Goal: Information Seeking & Learning: Learn about a topic

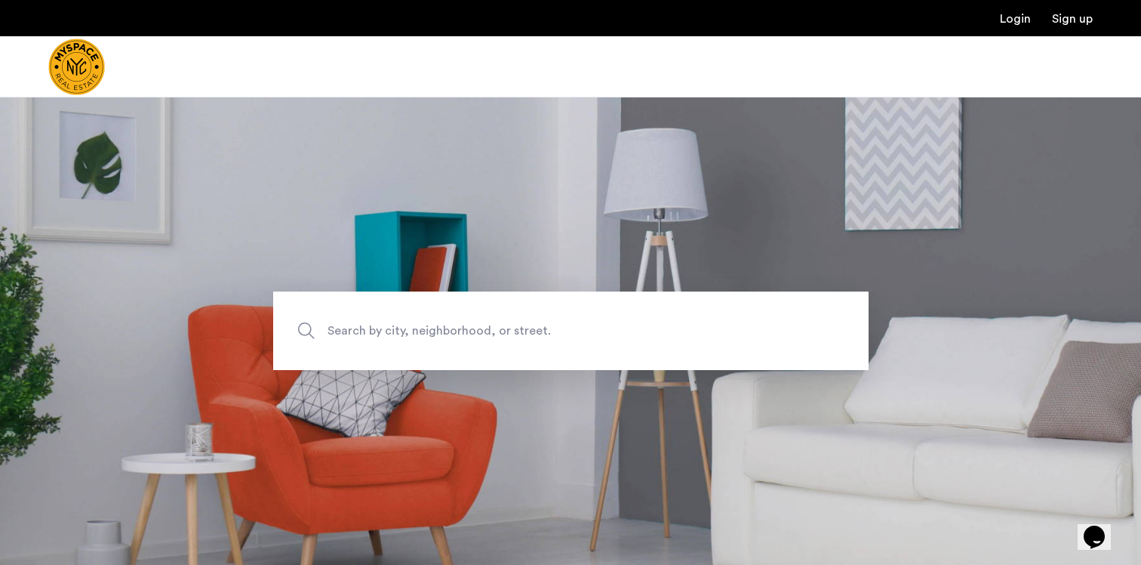
click at [397, 339] on span "Search by city, neighborhood, or street." at bounding box center [536, 331] width 417 height 20
click at [397, 339] on input "Search by city, neighborhood, or street." at bounding box center [571, 330] width 596 height 79
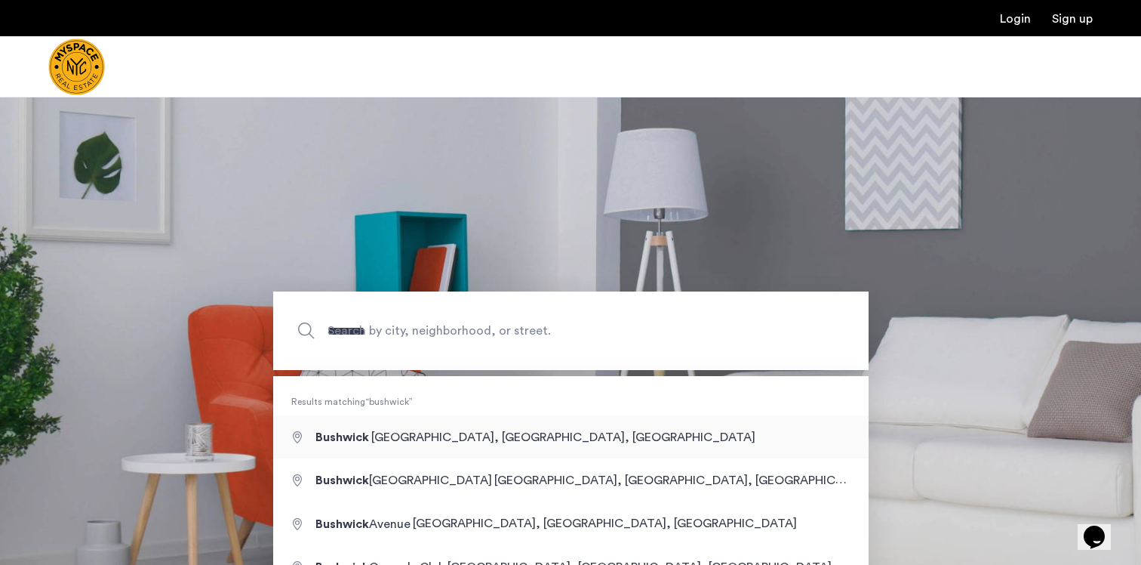
type input "**********"
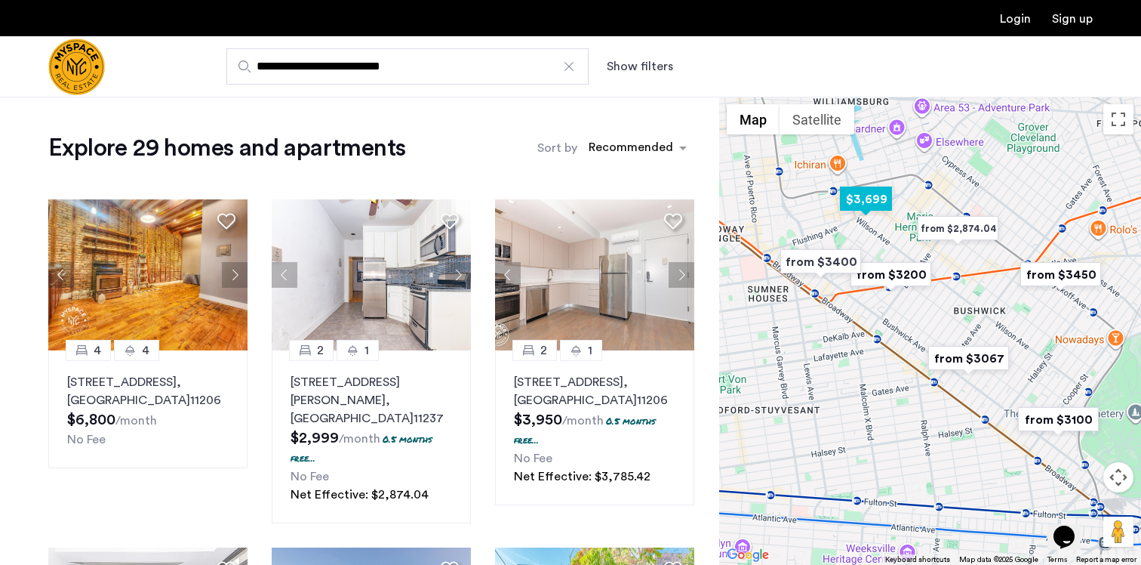
click at [864, 199] on img "$3,699" at bounding box center [866, 199] width 64 height 34
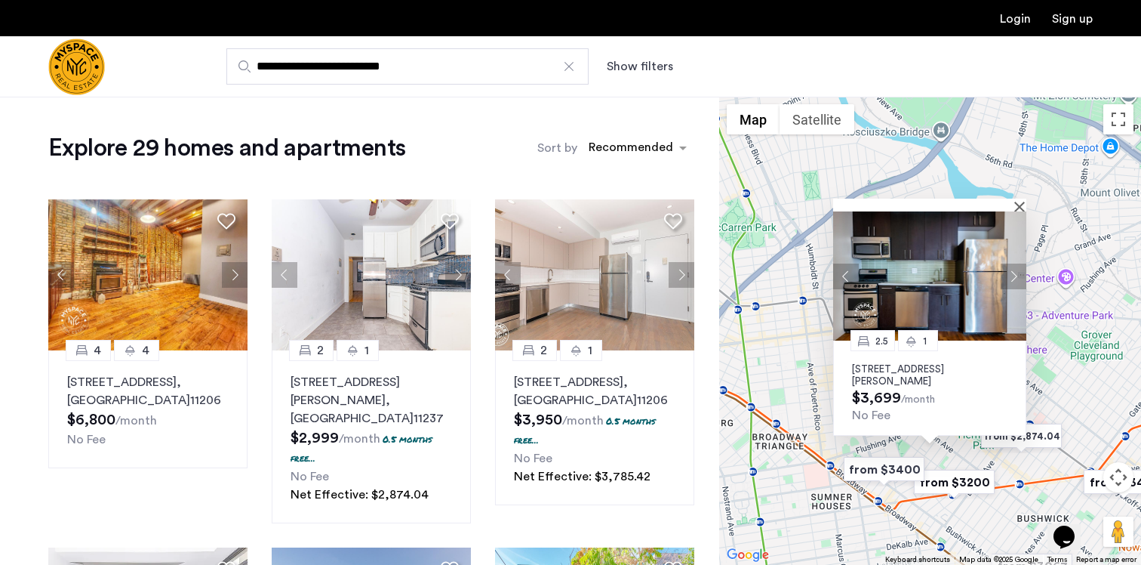
click at [976, 368] on p "184 Noll St, Unit 3C, Brooklyn, NY 11237" at bounding box center [929, 375] width 155 height 24
click at [772, 416] on div "2.5 1 184 Noll St, Unit 3C, Brooklyn, NY 11237 $3,699 /month No Fee" at bounding box center [930, 331] width 422 height 468
click at [885, 470] on img "from $3400" at bounding box center [884, 469] width 93 height 34
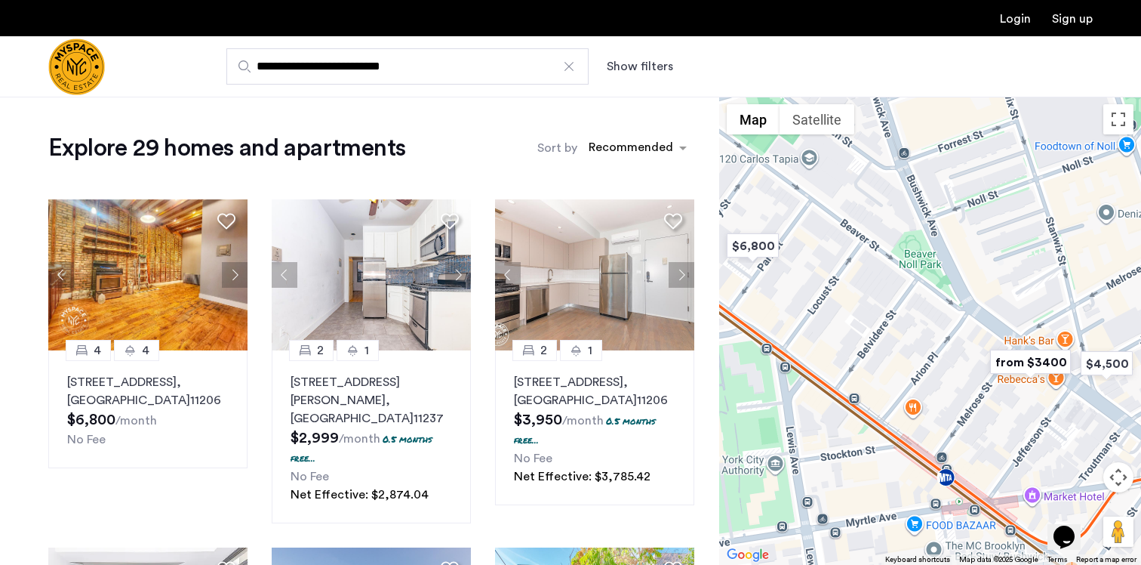
click at [1017, 359] on img "from $3400" at bounding box center [1030, 362] width 93 height 34
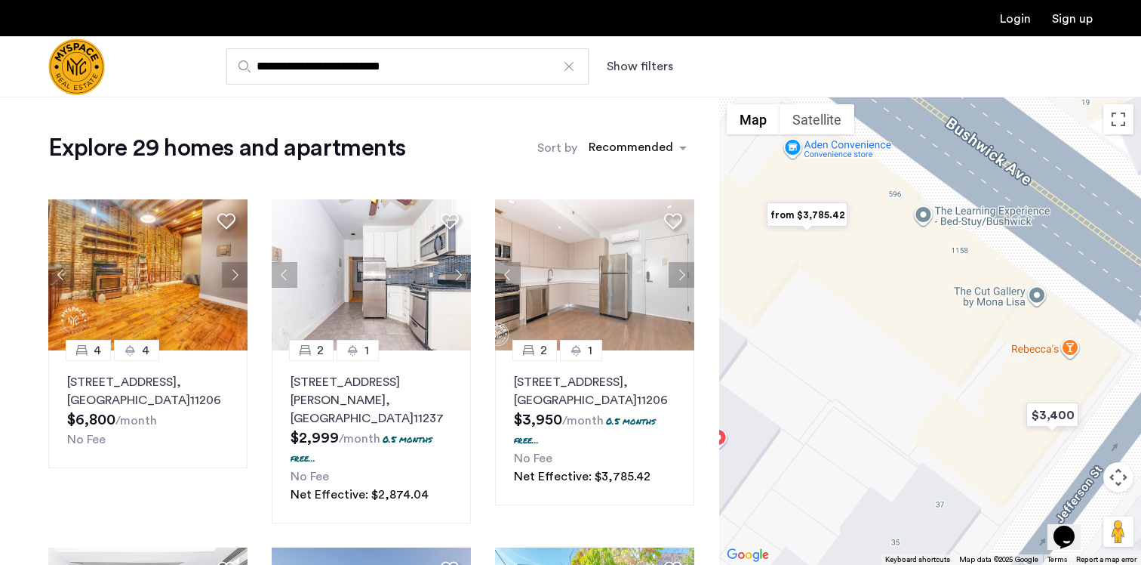
click at [814, 217] on img "from $3,785.42" at bounding box center [807, 215] width 93 height 34
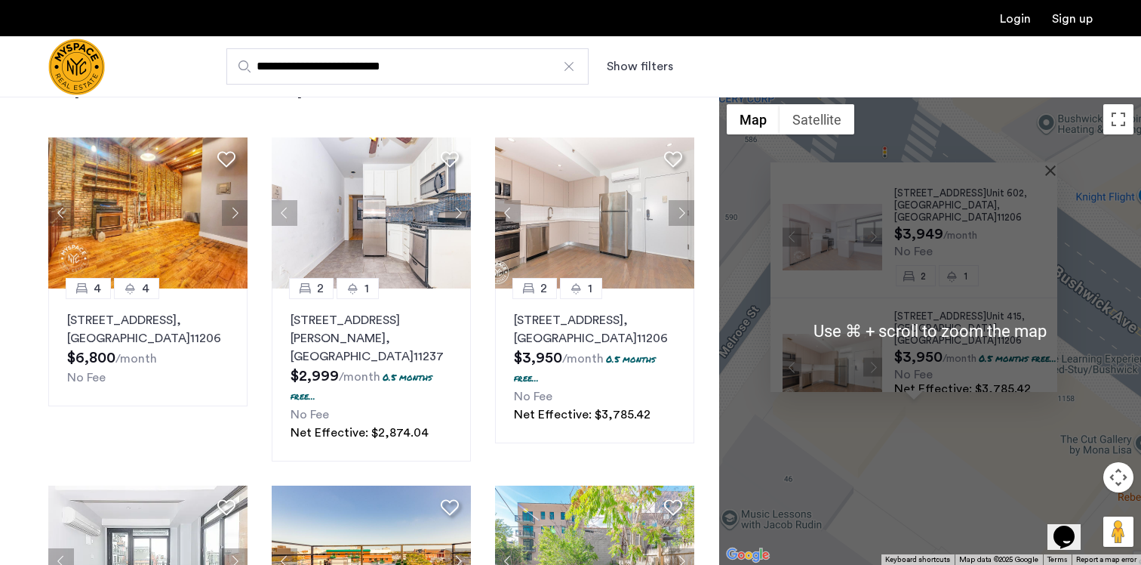
scroll to position [57, 0]
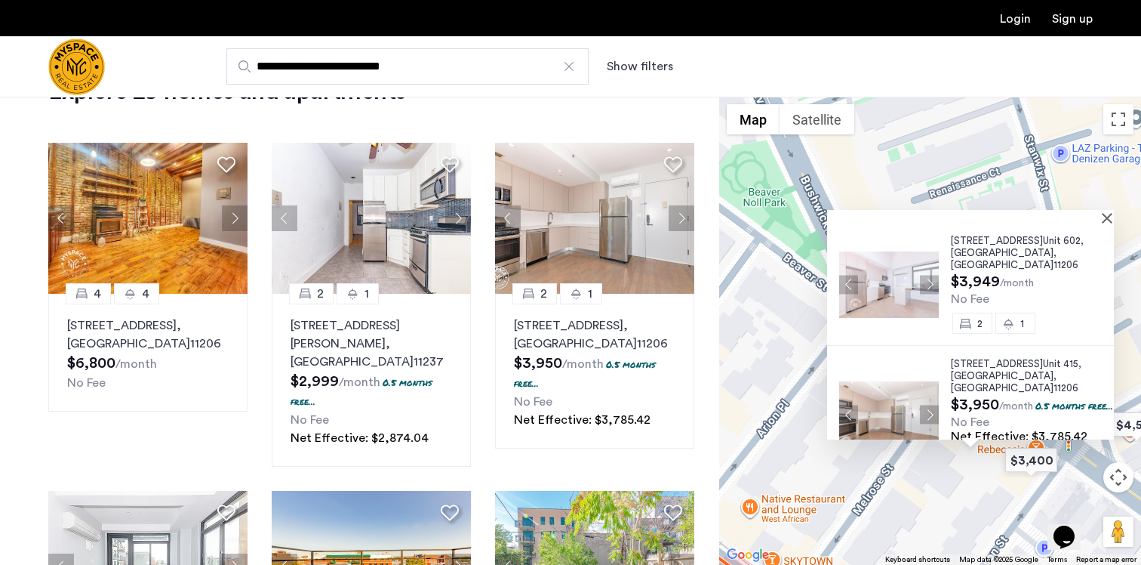
click at [872, 187] on div "594 Bushwick Ave, Unit 602, Brooklyn , NY 11206 $3,949 /month No Fee 2 1 594 Bu…" at bounding box center [930, 331] width 422 height 468
click at [1116, 220] on button "Close" at bounding box center [1110, 217] width 11 height 11
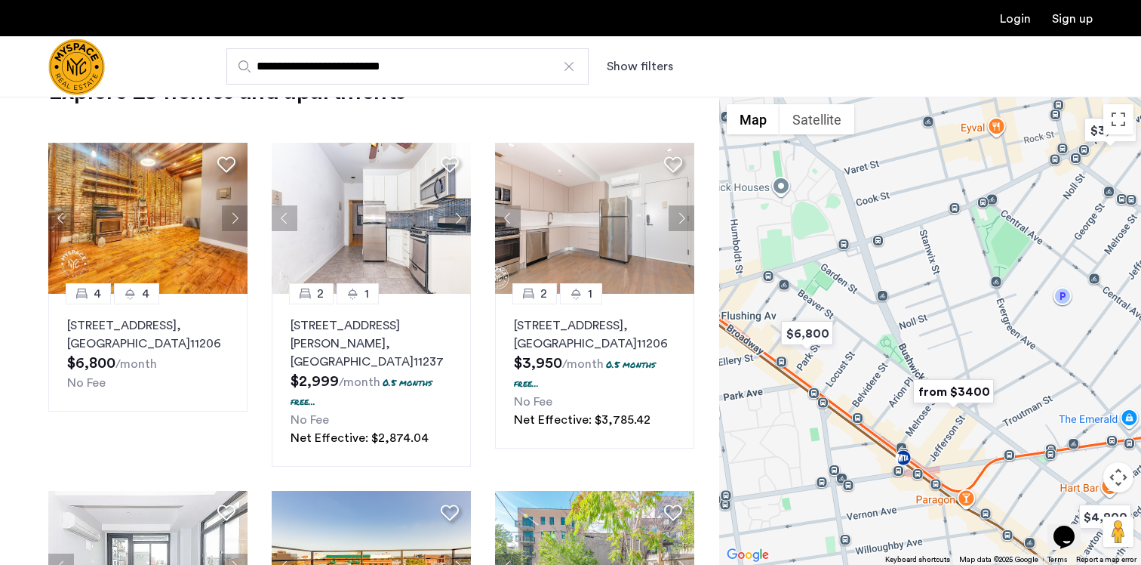
drag, startPoint x: 926, startPoint y: 245, endPoint x: 919, endPoint y: 347, distance: 102.2
click at [919, 347] on div at bounding box center [930, 331] width 422 height 468
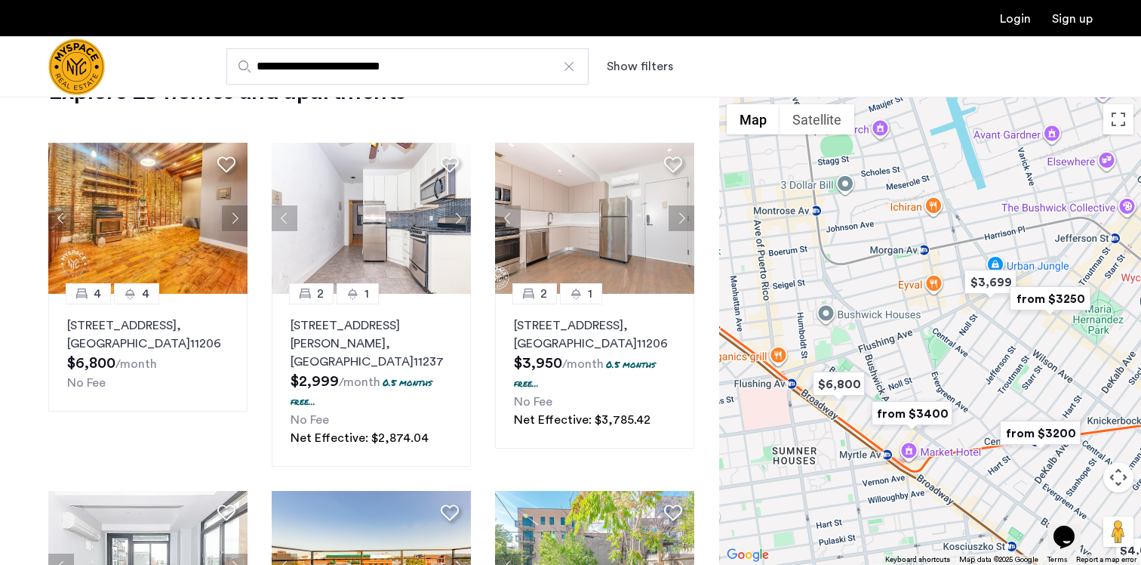
drag, startPoint x: 901, startPoint y: 269, endPoint x: 873, endPoint y: 325, distance: 62.5
click at [873, 325] on div at bounding box center [930, 331] width 422 height 468
click at [993, 279] on img "$3,699" at bounding box center [990, 282] width 64 height 34
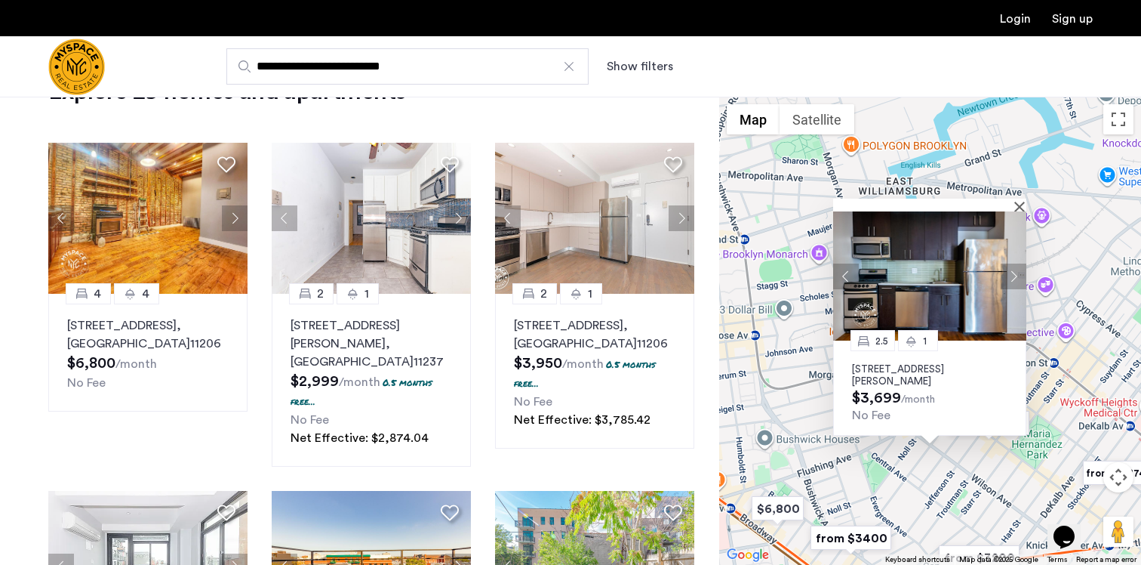
click at [1011, 269] on button "Next apartment" at bounding box center [1014, 276] width 26 height 26
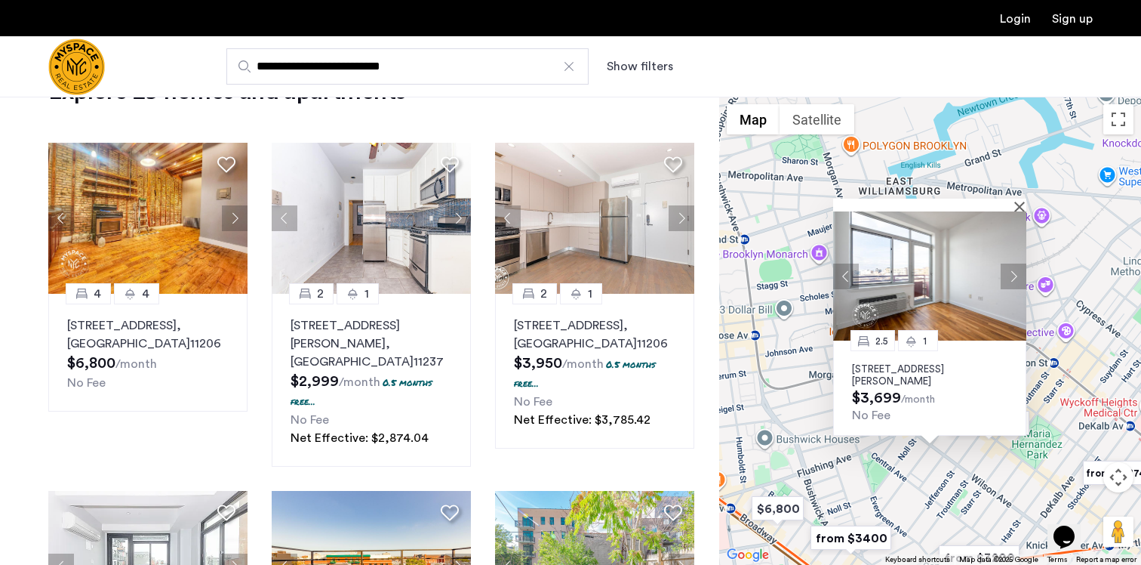
click at [1011, 269] on button "Next apartment" at bounding box center [1014, 276] width 26 height 26
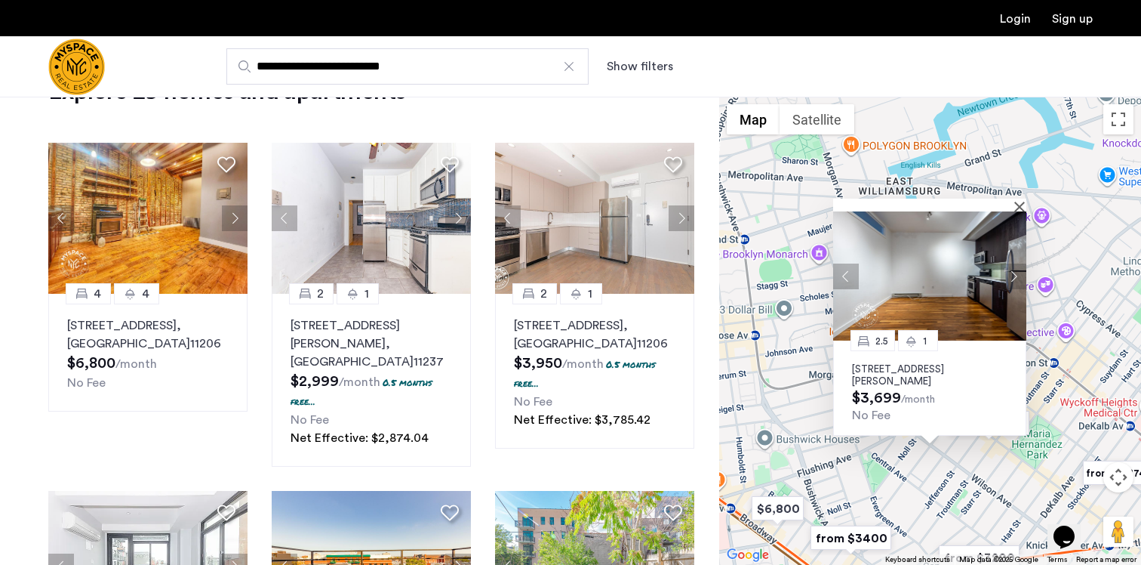
click at [1055, 308] on div "2.5 1 184 Noll St, Unit 3C, Brooklyn, NY 11237 $3,699 /month No Fee" at bounding box center [930, 331] width 422 height 468
click at [1017, 194] on div "2.5 1 184 Noll St, Unit 3C, Brooklyn, NY 11237 $3,699 /month No Fee" at bounding box center [930, 331] width 422 height 468
click at [1018, 208] on div at bounding box center [929, 205] width 193 height 13
click at [1019, 203] on button "Close" at bounding box center [1023, 206] width 11 height 11
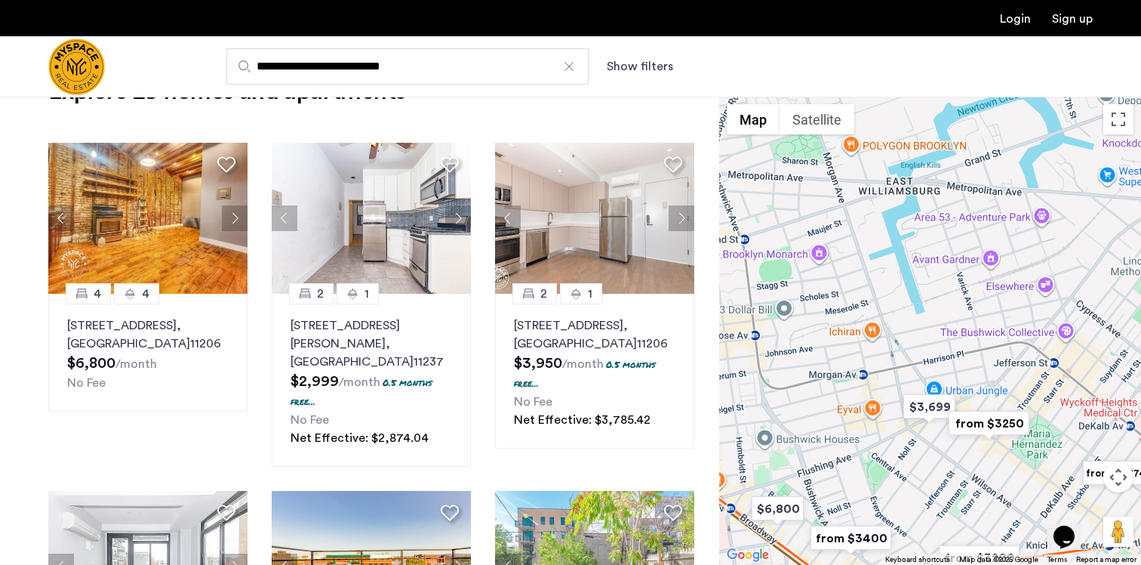
click at [984, 420] on img "from $3250" at bounding box center [989, 423] width 93 height 34
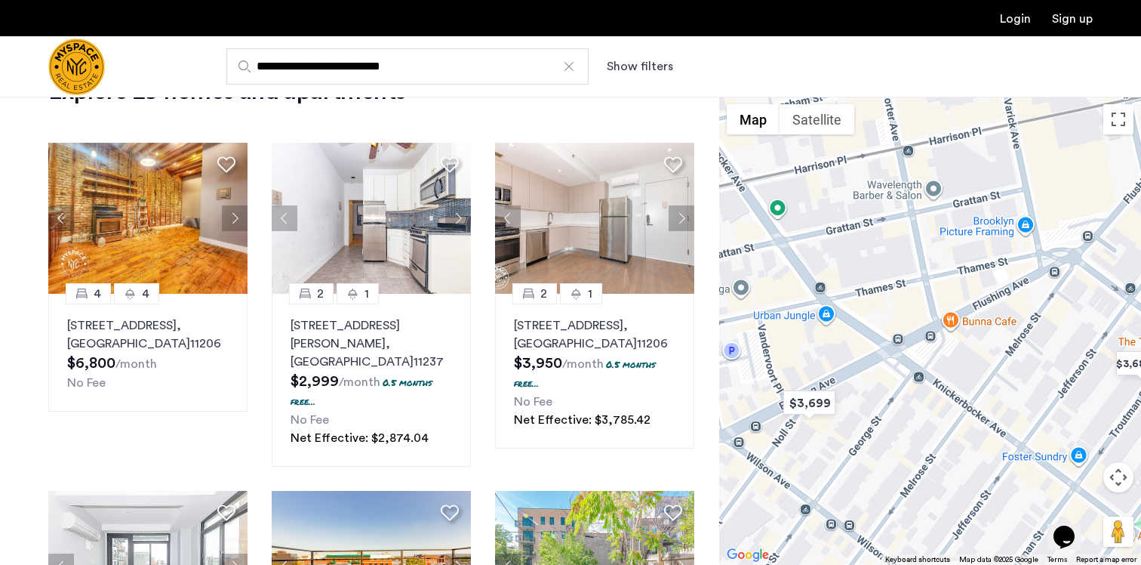
drag, startPoint x: 929, startPoint y: 306, endPoint x: 1042, endPoint y: 464, distance: 194.2
click at [1046, 466] on div at bounding box center [930, 331] width 422 height 468
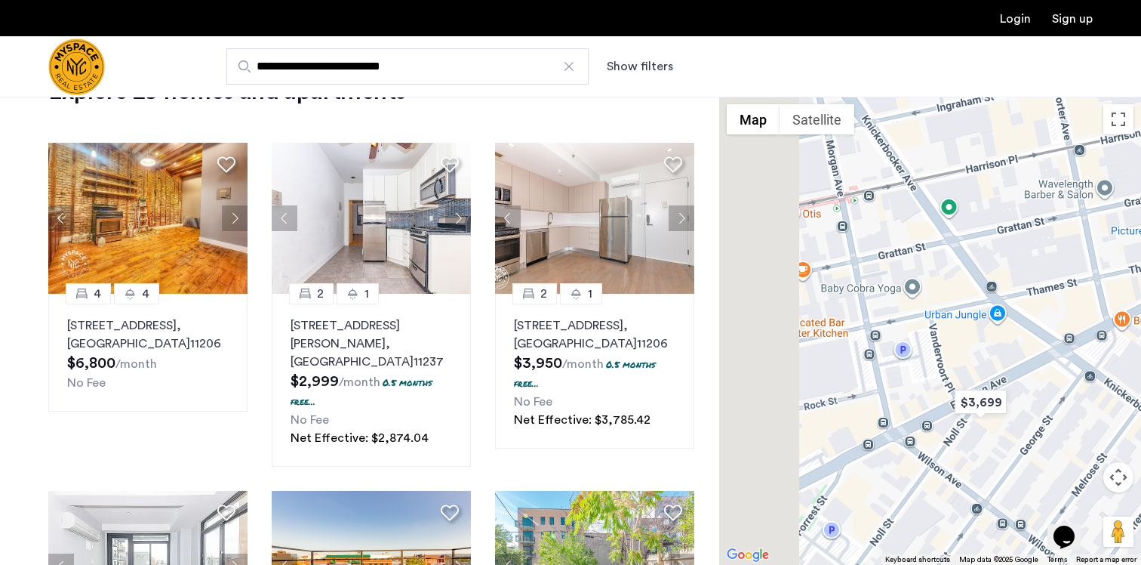
drag, startPoint x: 956, startPoint y: 433, endPoint x: 1141, endPoint y: 425, distance: 184.3
click at [1141, 426] on div at bounding box center [930, 331] width 422 height 468
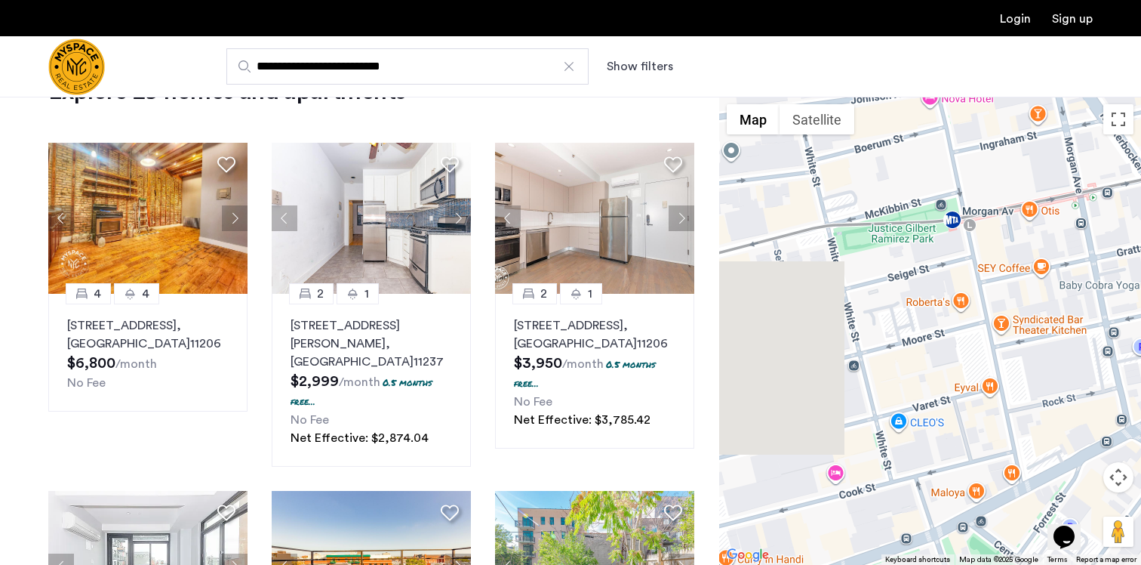
drag, startPoint x: 828, startPoint y: 331, endPoint x: 1062, endPoint y: 333, distance: 234.0
click at [1062, 333] on div at bounding box center [930, 331] width 422 height 468
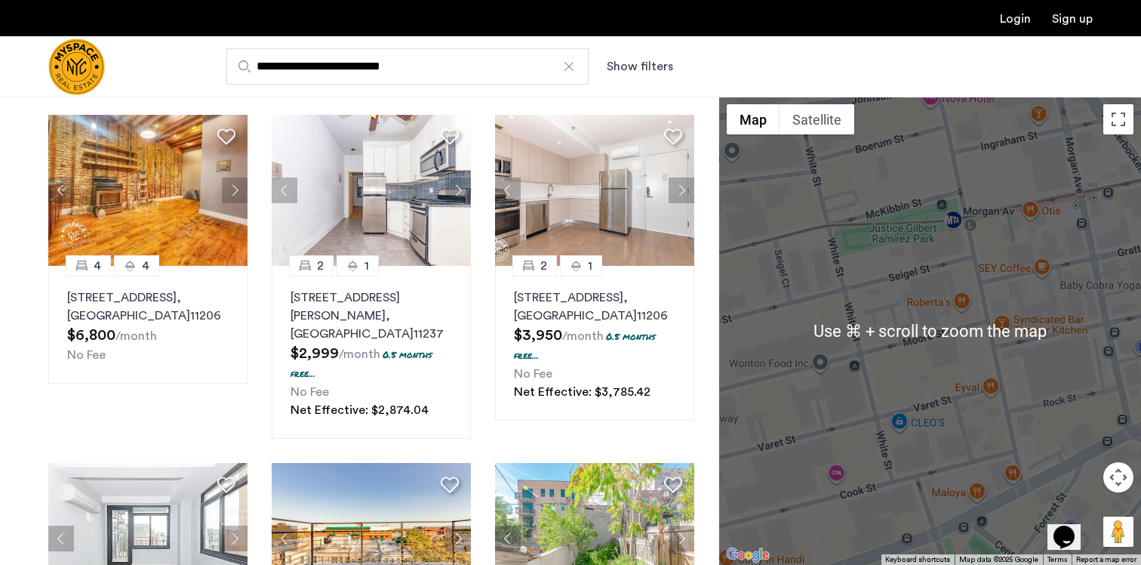
scroll to position [87, 0]
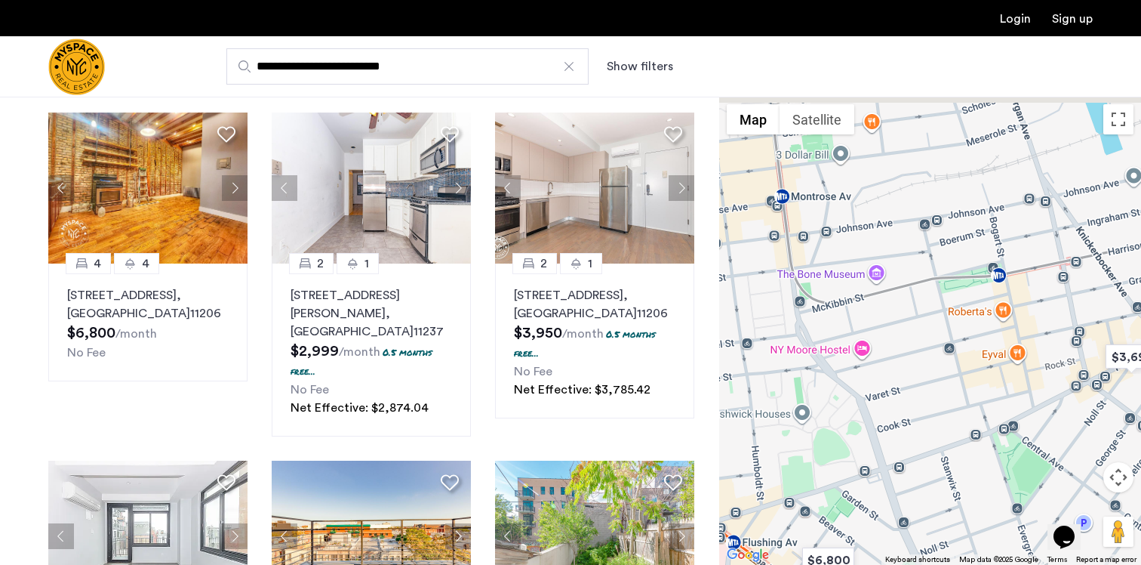
drag, startPoint x: 876, startPoint y: 318, endPoint x: 907, endPoint y: 411, distance: 97.6
click at [907, 411] on div at bounding box center [930, 331] width 422 height 468
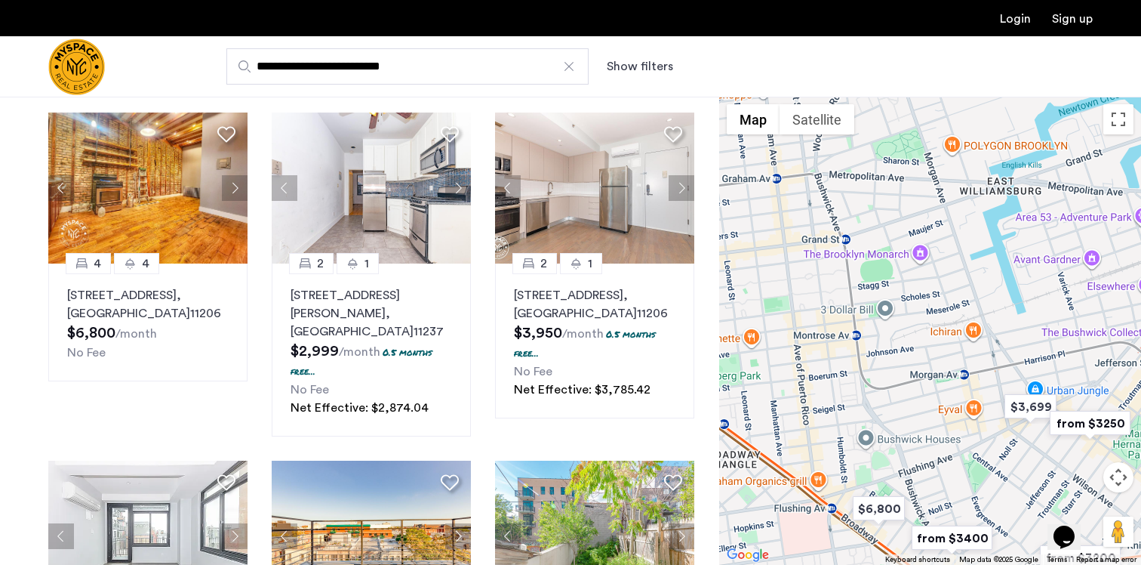
drag, startPoint x: 873, startPoint y: 377, endPoint x: 907, endPoint y: 382, distance: 33.6
click at [907, 383] on div at bounding box center [930, 331] width 422 height 468
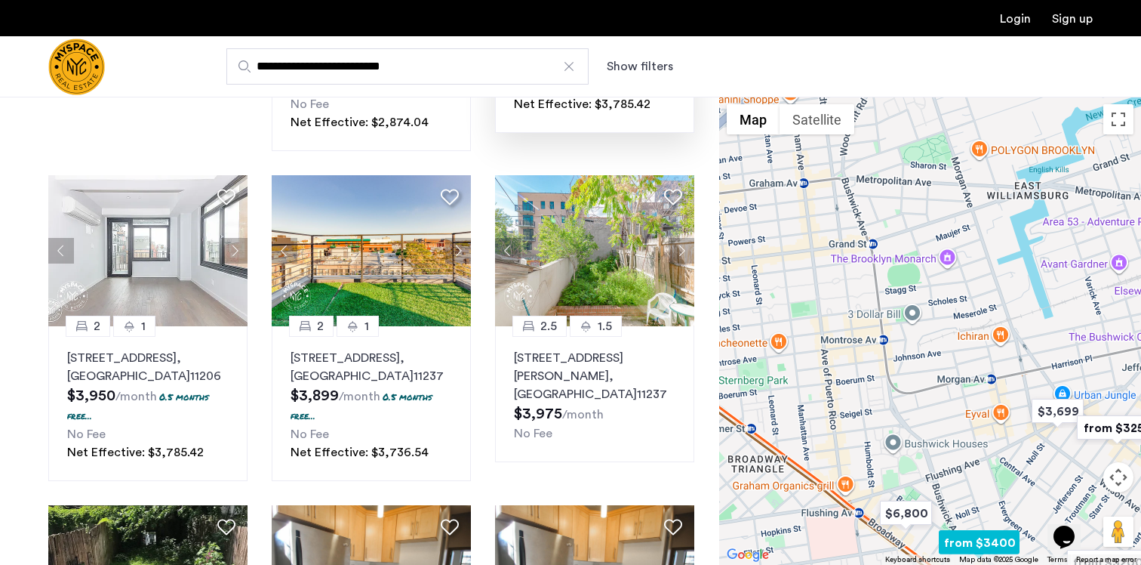
scroll to position [385, 0]
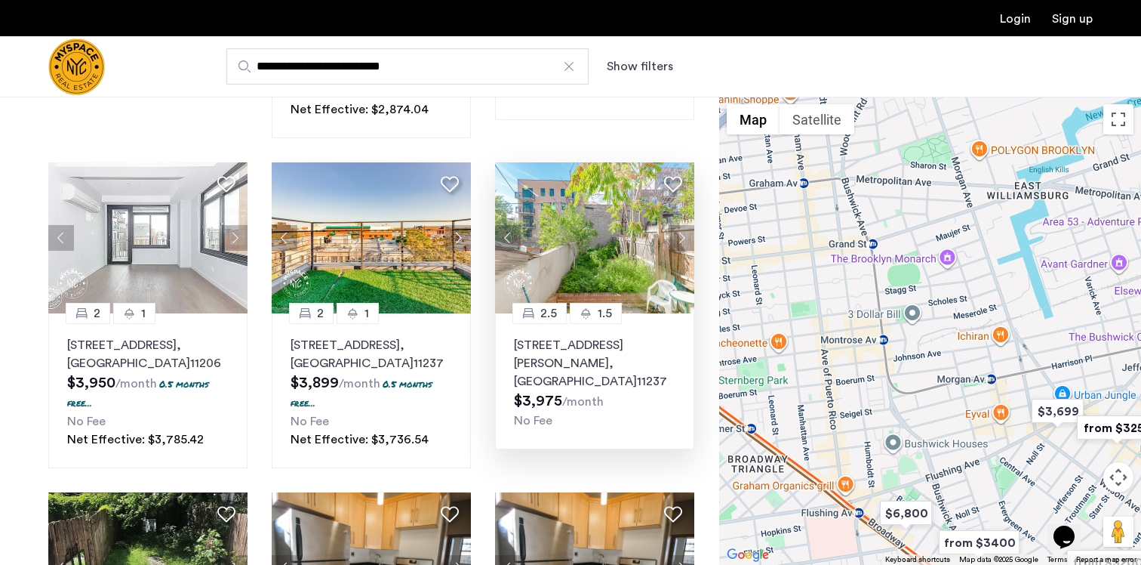
click at [676, 225] on button "Next apartment" at bounding box center [682, 238] width 26 height 26
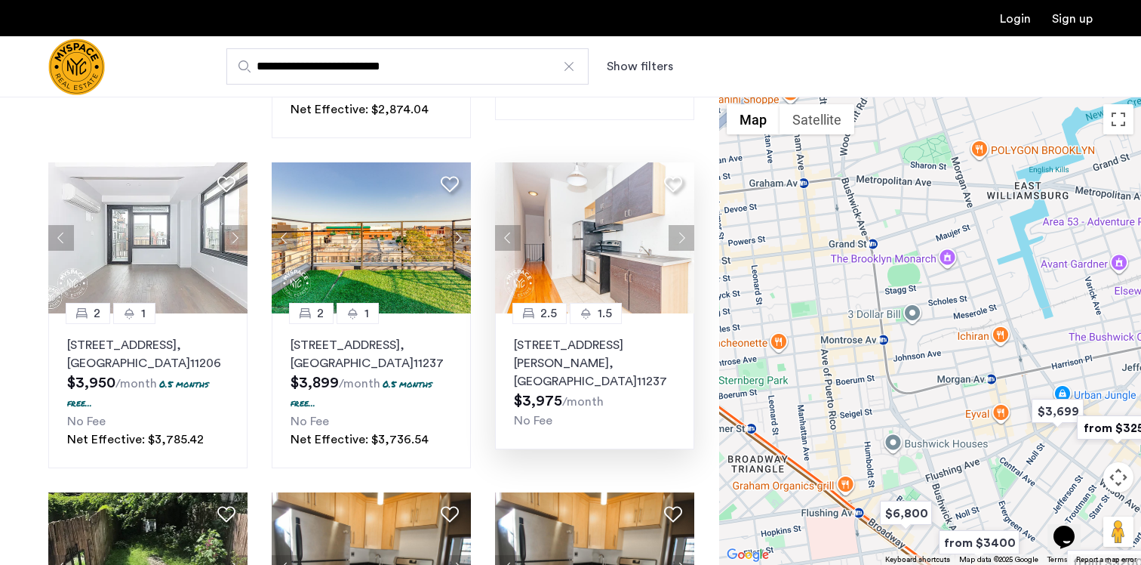
click at [676, 225] on button "Next apartment" at bounding box center [682, 238] width 26 height 26
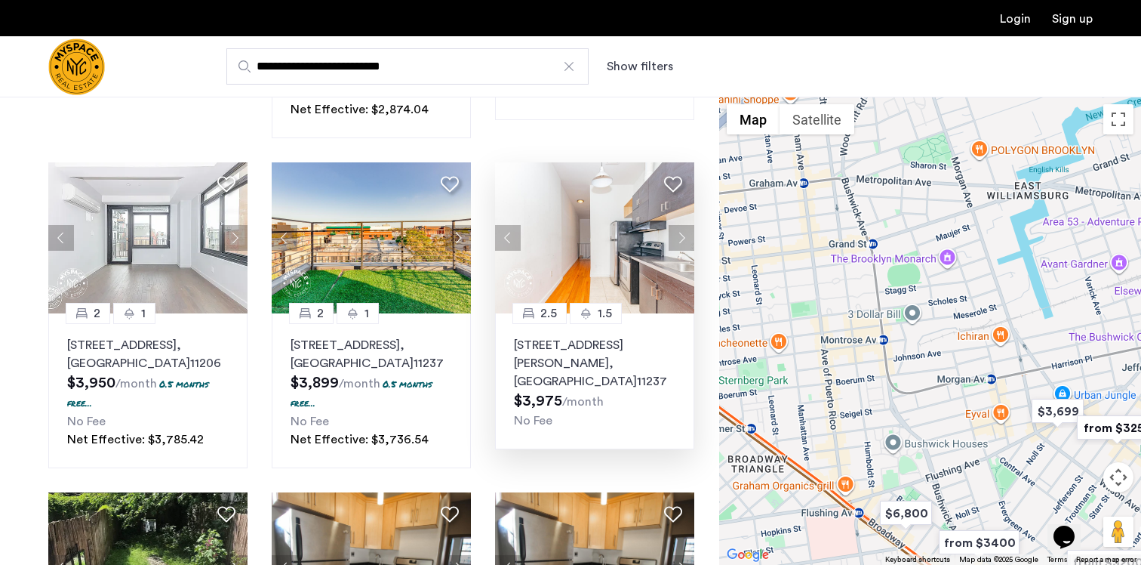
click at [677, 225] on button "Next apartment" at bounding box center [682, 238] width 26 height 26
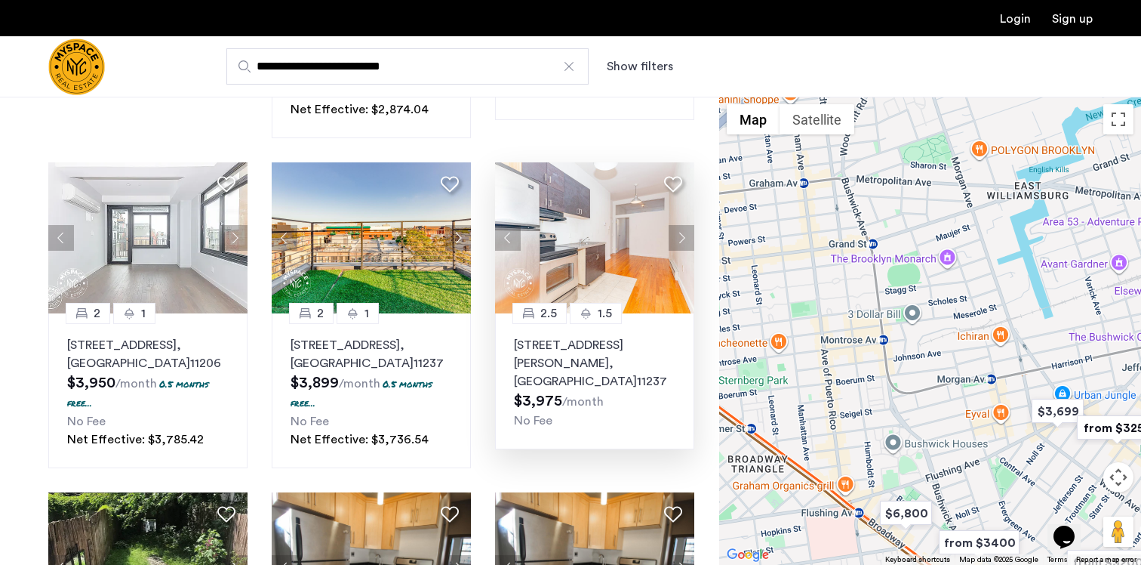
click at [677, 225] on button "Next apartment" at bounding box center [682, 238] width 26 height 26
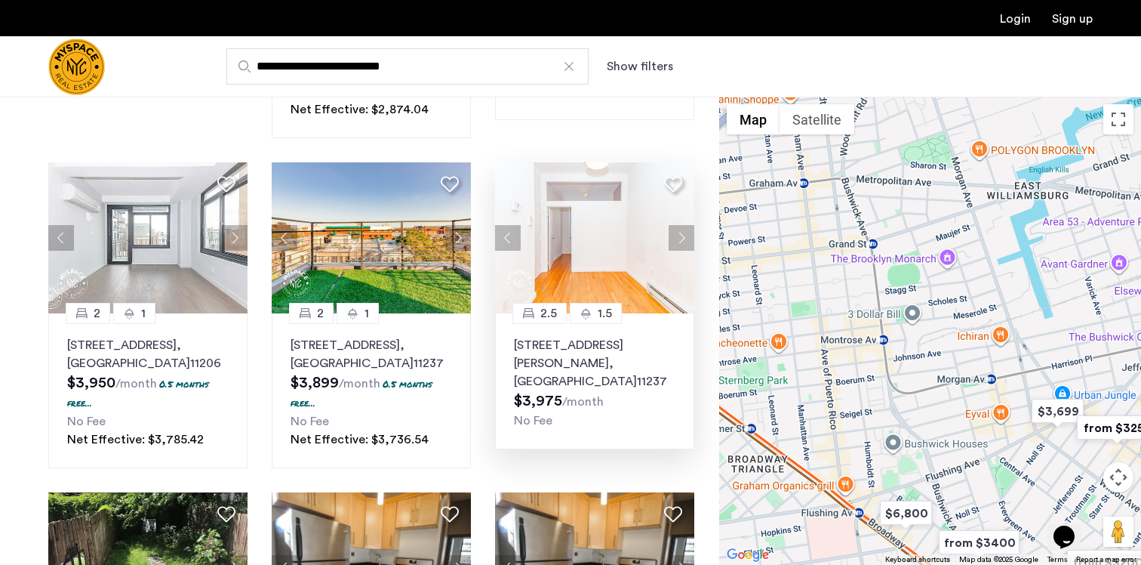
click at [677, 225] on button "Next apartment" at bounding box center [682, 238] width 26 height 26
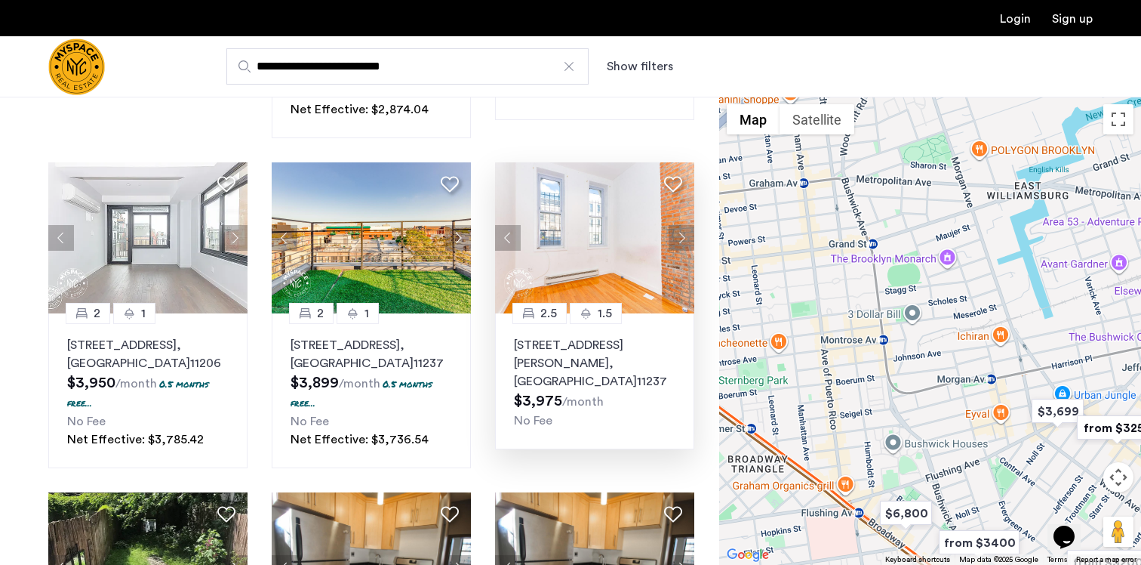
click at [677, 225] on button "Next apartment" at bounding box center [682, 238] width 26 height 26
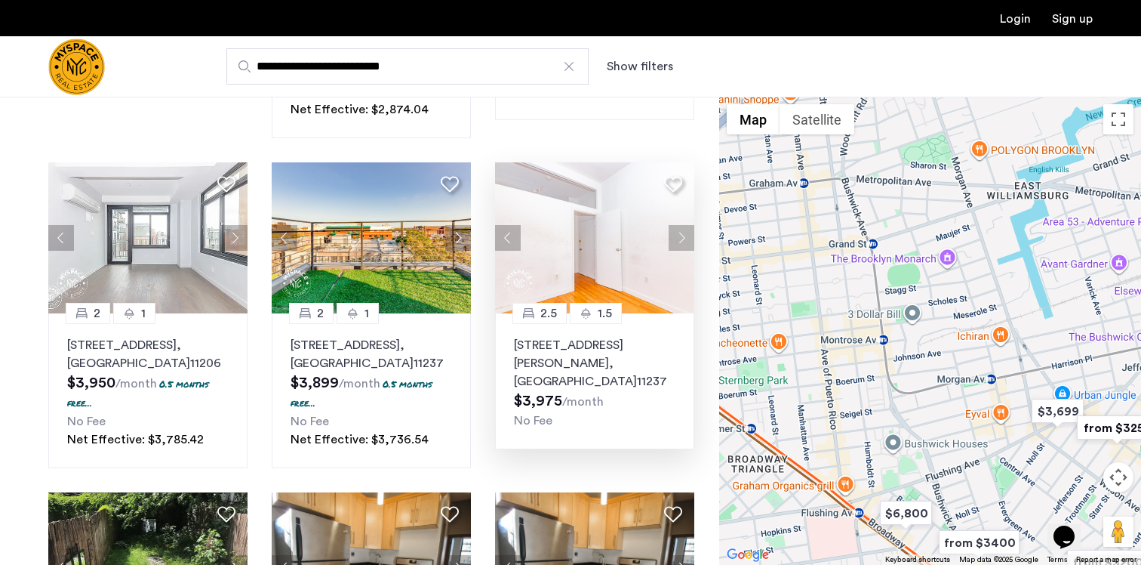
click at [677, 225] on button "Next apartment" at bounding box center [682, 238] width 26 height 26
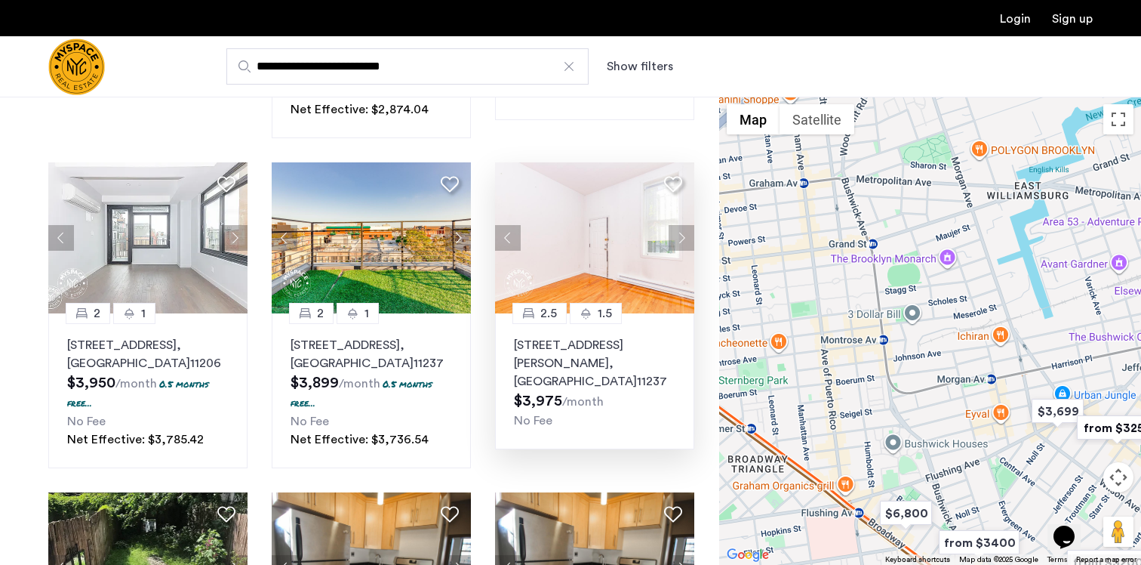
click at [677, 225] on button "Next apartment" at bounding box center [682, 238] width 26 height 26
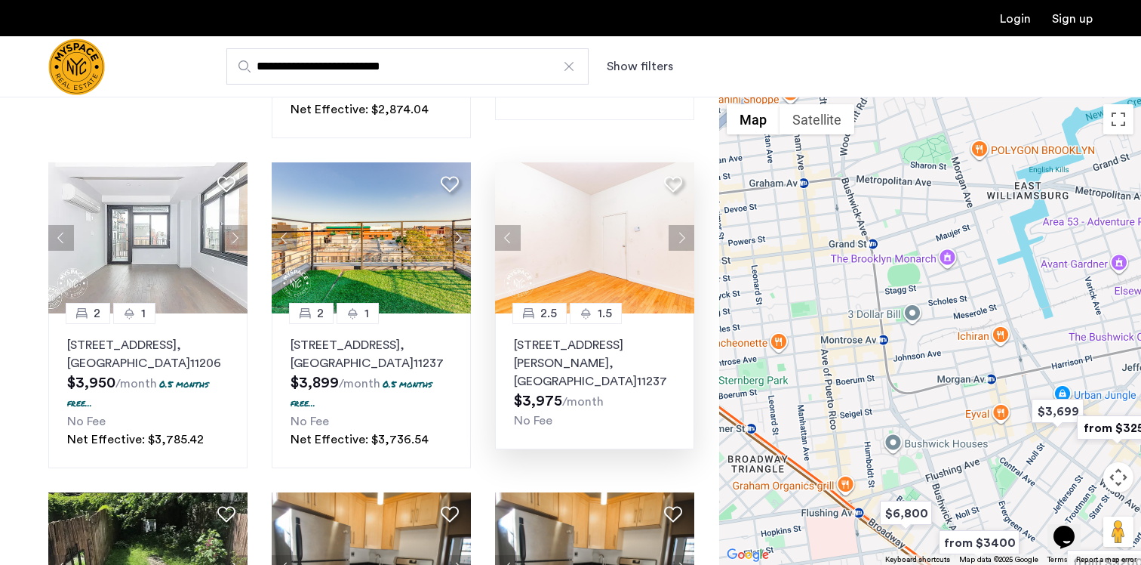
click at [677, 225] on button "Next apartment" at bounding box center [682, 238] width 26 height 26
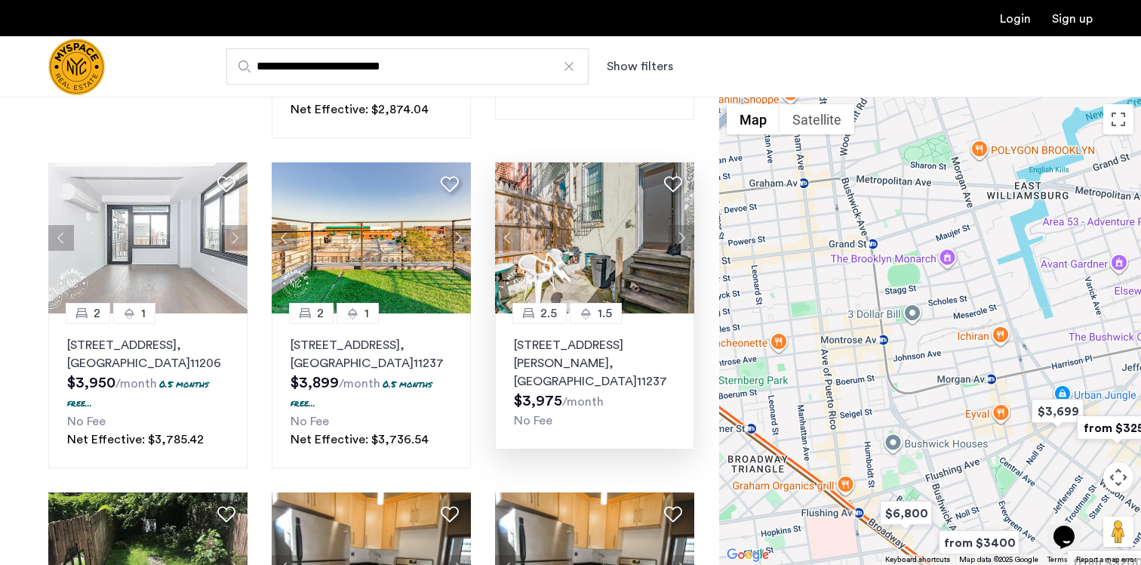
click at [677, 225] on button "Next apartment" at bounding box center [682, 238] width 26 height 26
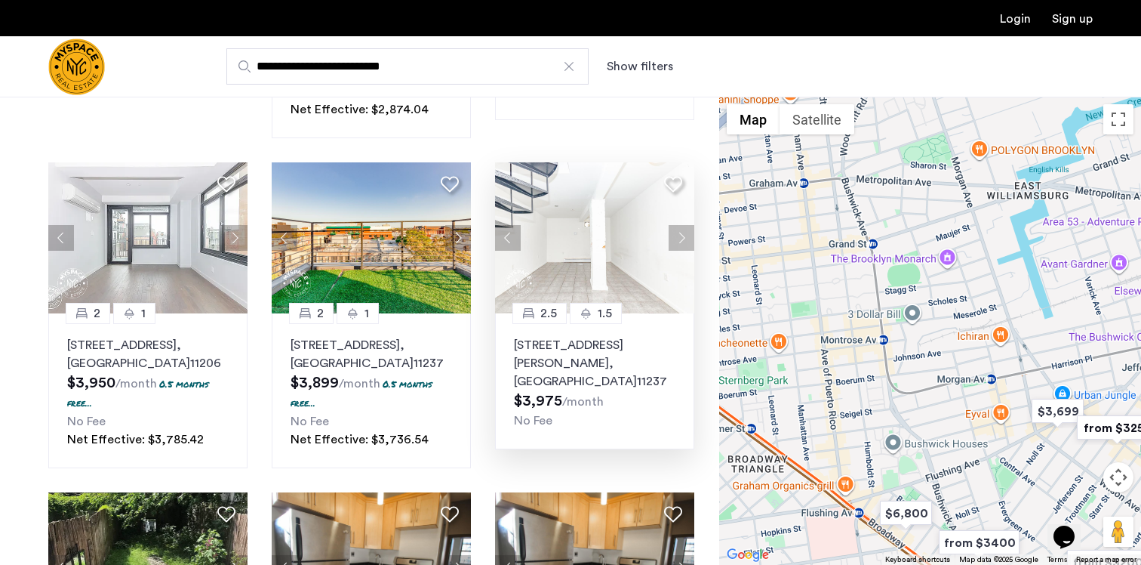
click at [677, 225] on button "Next apartment" at bounding box center [682, 238] width 26 height 26
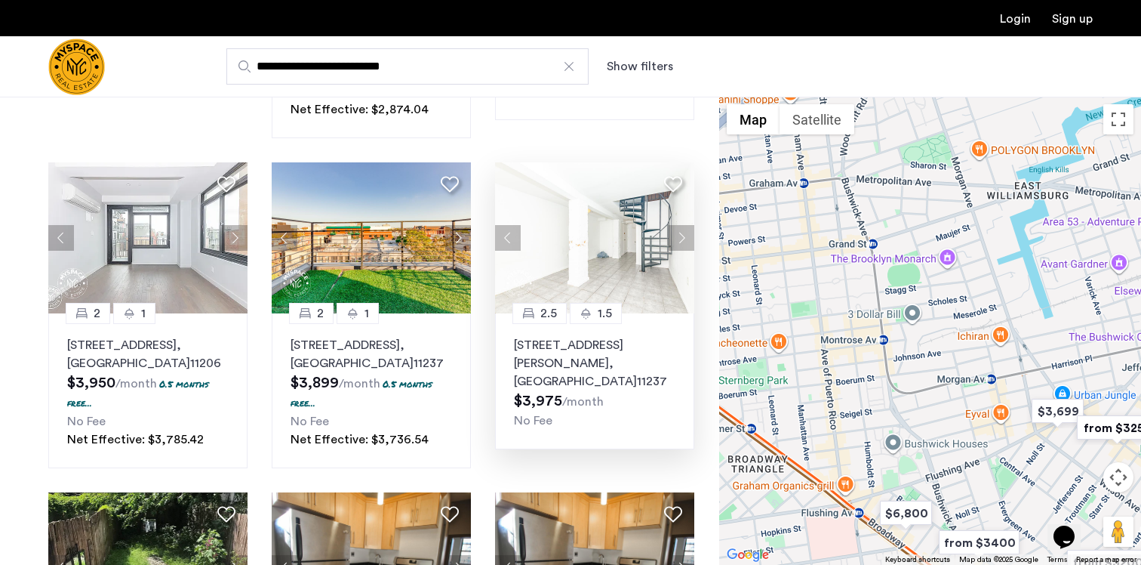
click at [677, 225] on button "Next apartment" at bounding box center [682, 238] width 26 height 26
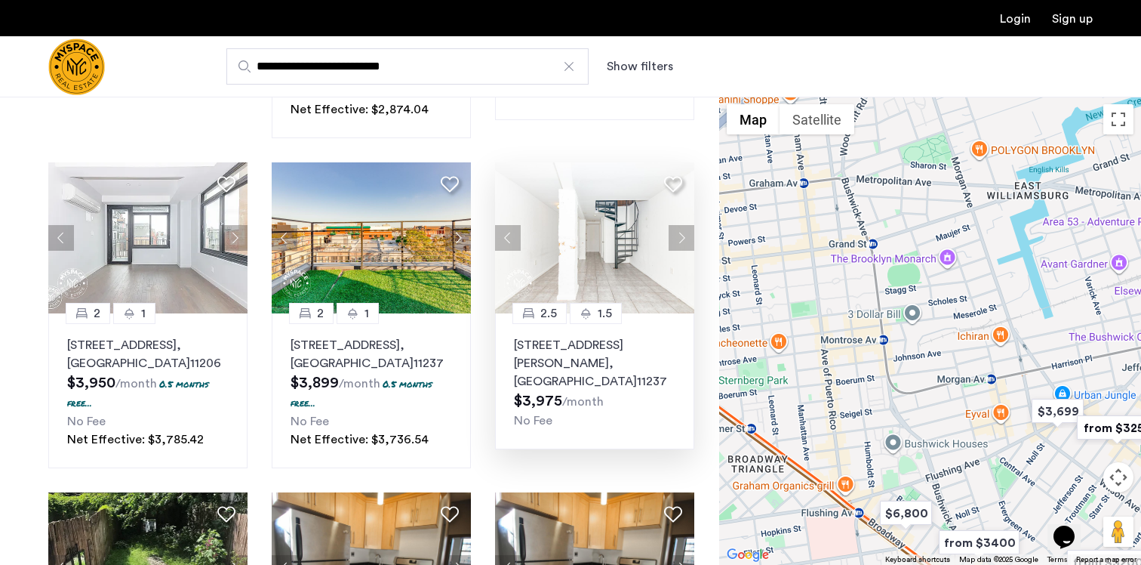
click at [677, 225] on button "Next apartment" at bounding box center [682, 238] width 26 height 26
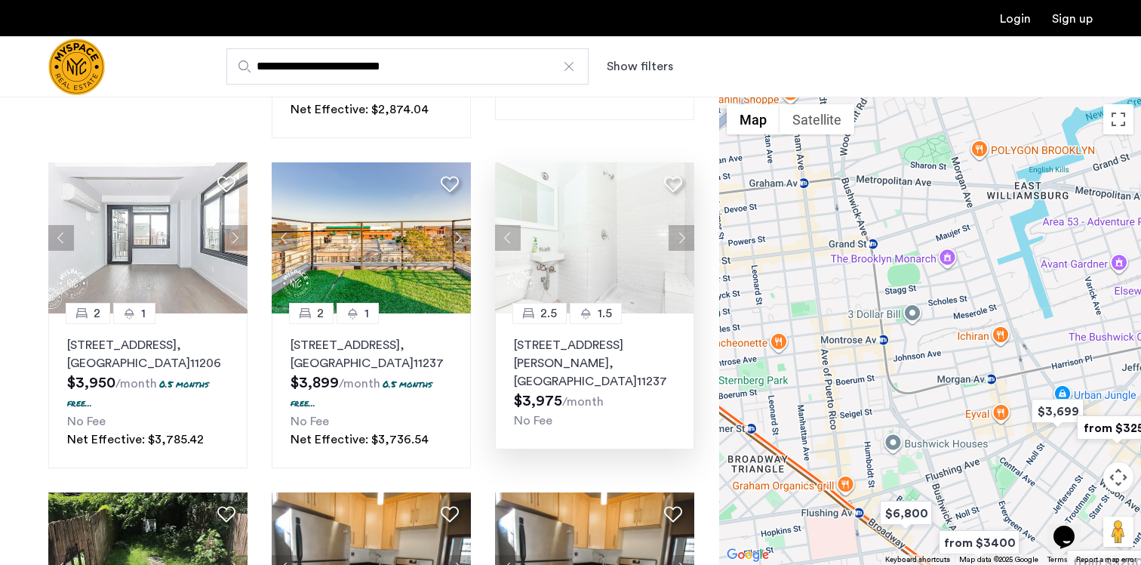
click at [677, 225] on button "Next apartment" at bounding box center [682, 238] width 26 height 26
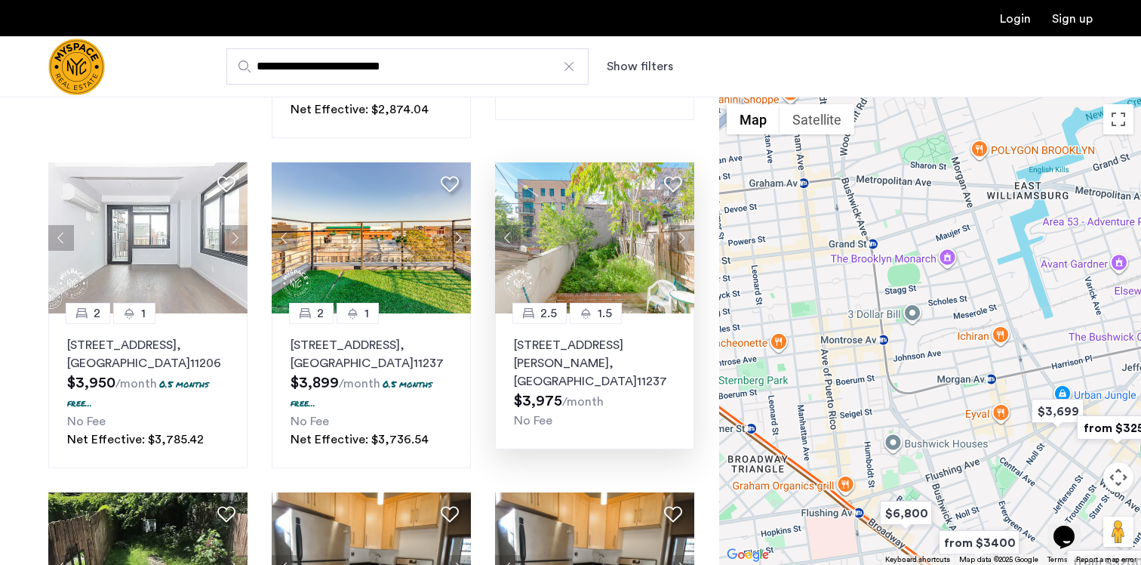
click at [677, 225] on button "Next apartment" at bounding box center [682, 238] width 26 height 26
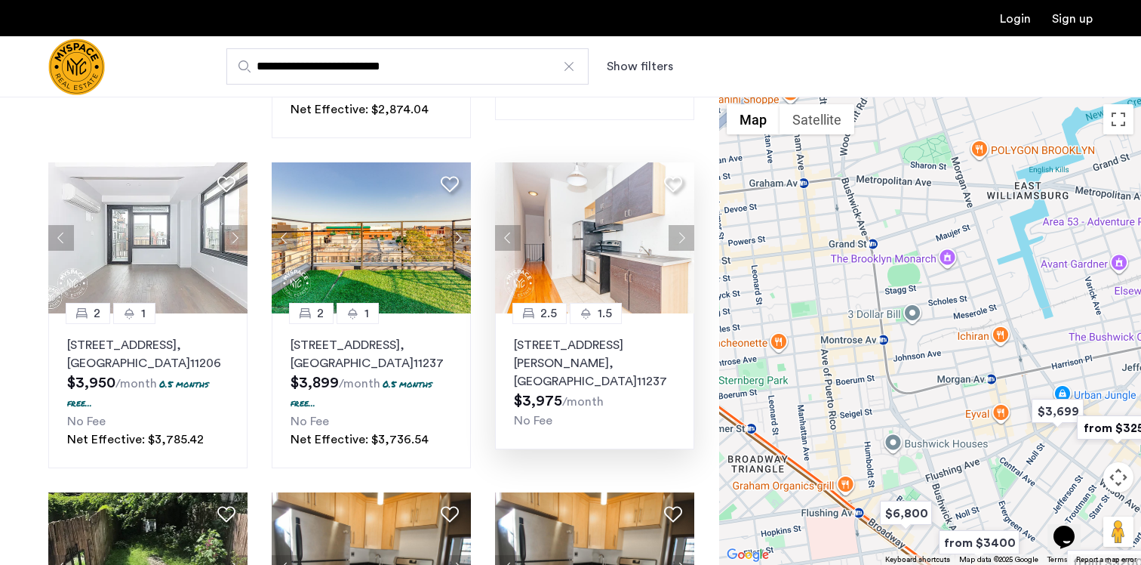
click at [677, 225] on button "Next apartment" at bounding box center [682, 238] width 26 height 26
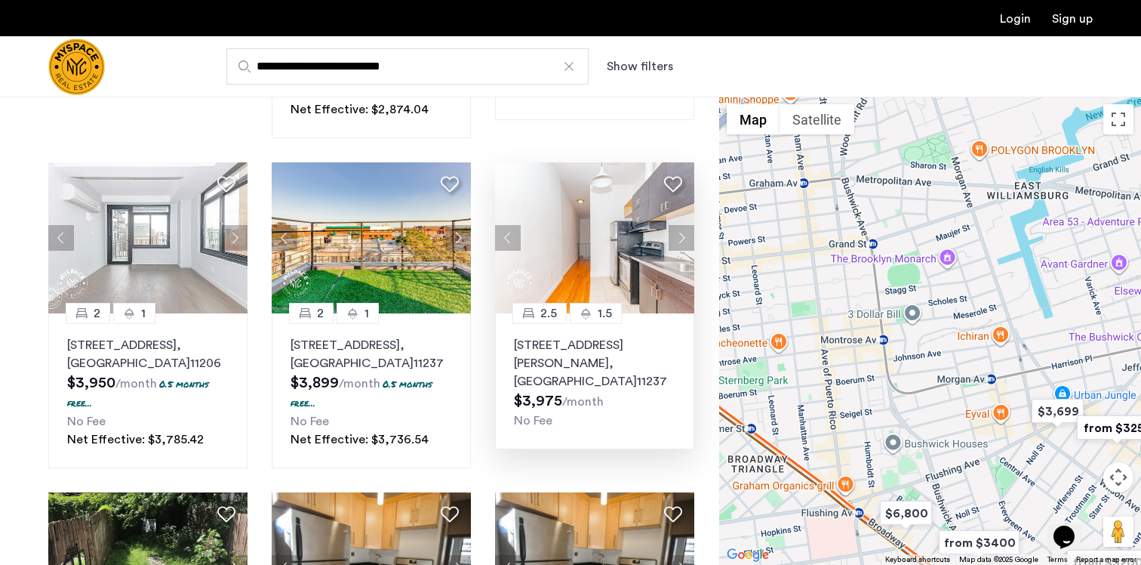
click at [677, 225] on button "Next apartment" at bounding box center [682, 238] width 26 height 26
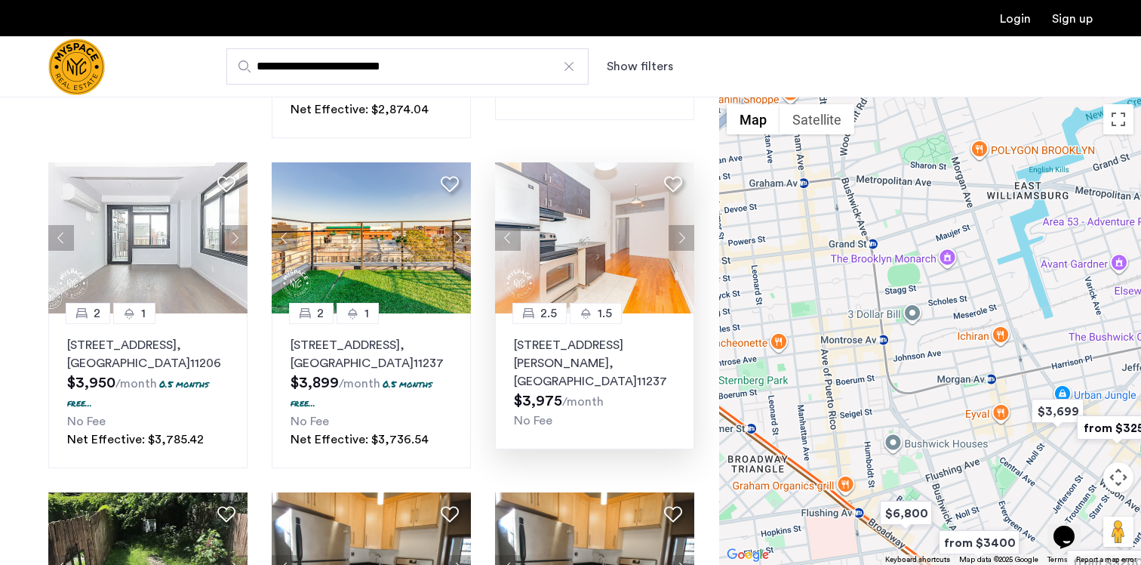
click at [677, 225] on button "Next apartment" at bounding box center [682, 238] width 26 height 26
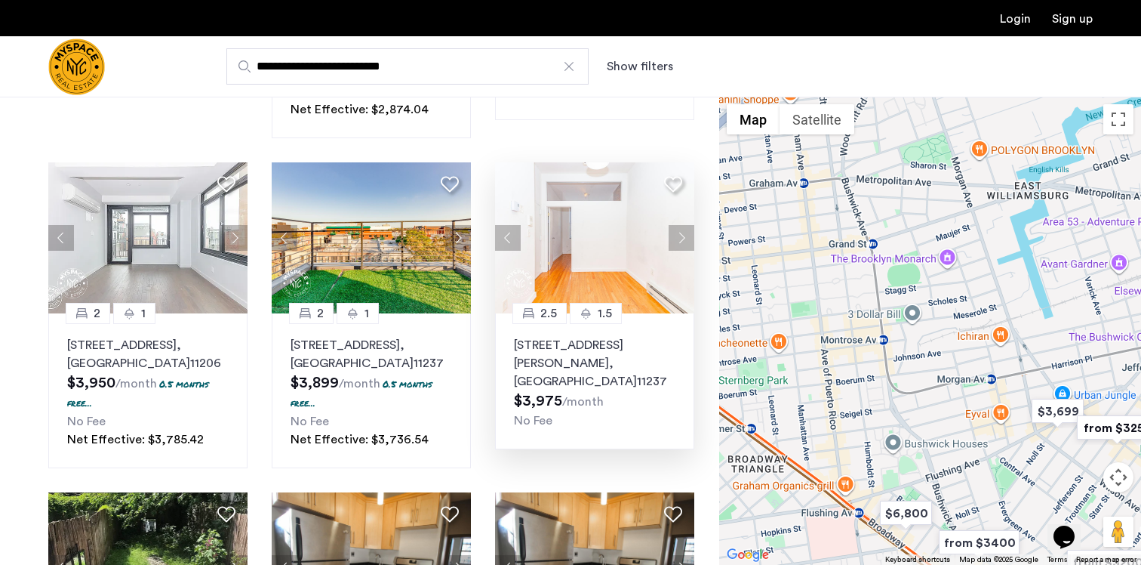
click at [677, 225] on button "Next apartment" at bounding box center [682, 238] width 26 height 26
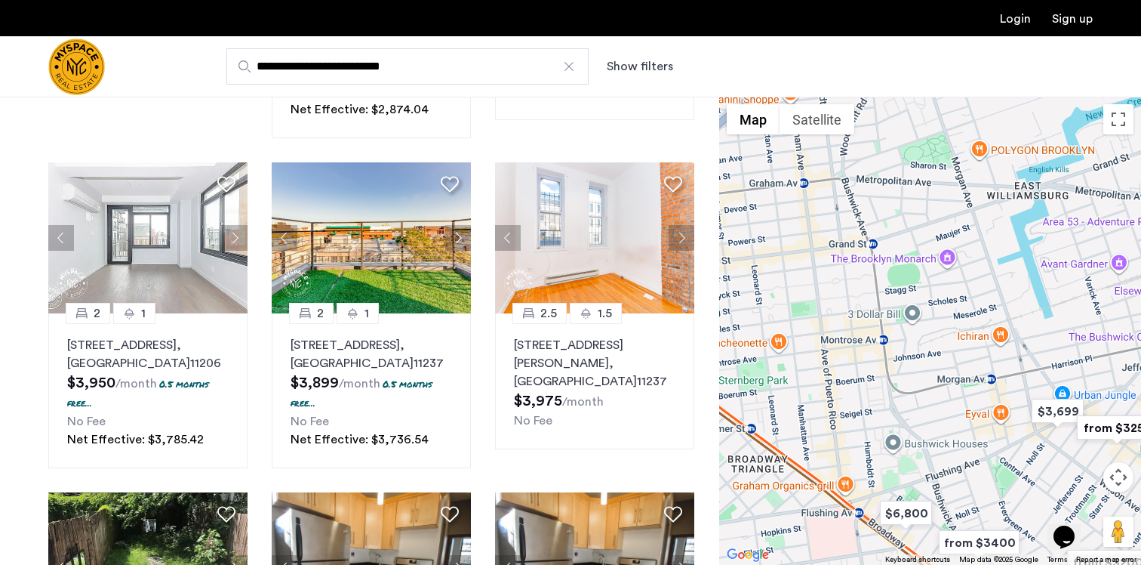
click at [755, 161] on div at bounding box center [930, 331] width 422 height 468
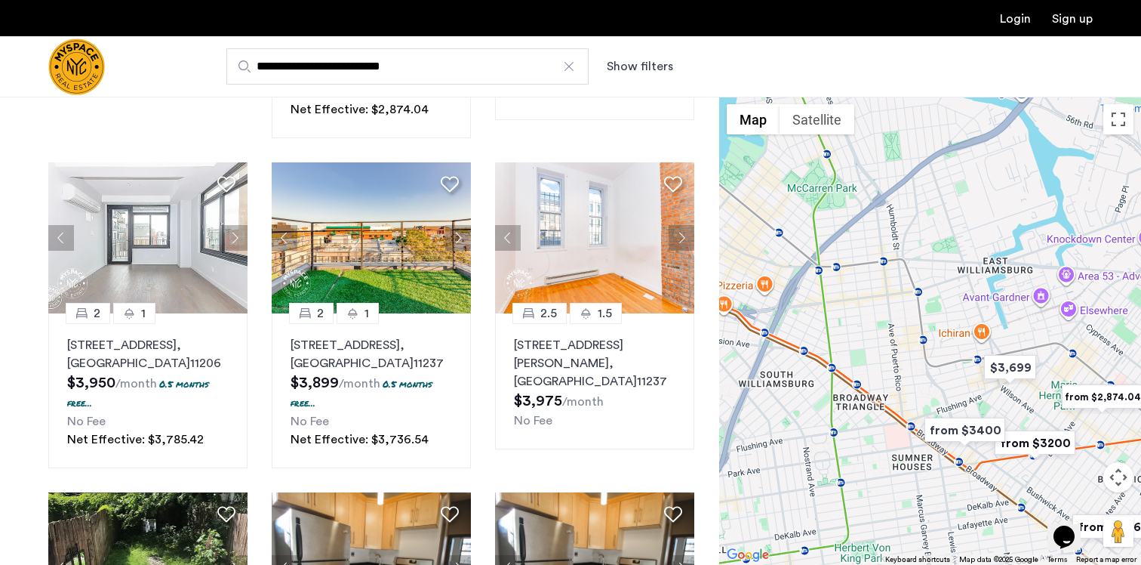
click at [569, 67] on div at bounding box center [569, 66] width 15 height 15
click at [569, 67] on input "**********" at bounding box center [407, 66] width 362 height 36
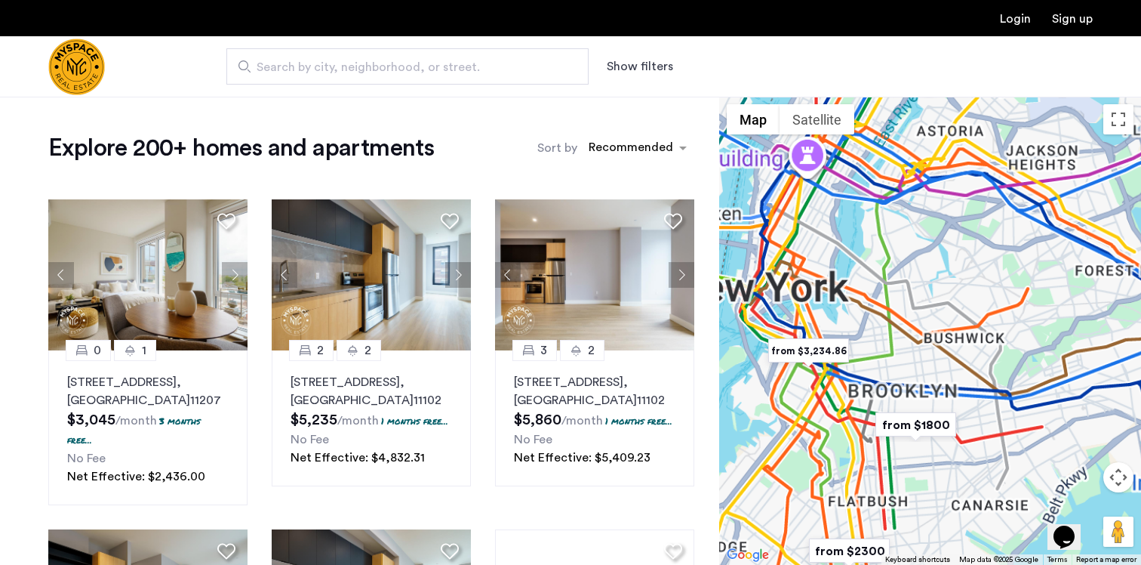
click at [454, 67] on span "Search by city, neighborhood, or street." at bounding box center [402, 67] width 290 height 18
click at [454, 67] on input "Search by city, neighborhood, or street." at bounding box center [407, 66] width 362 height 36
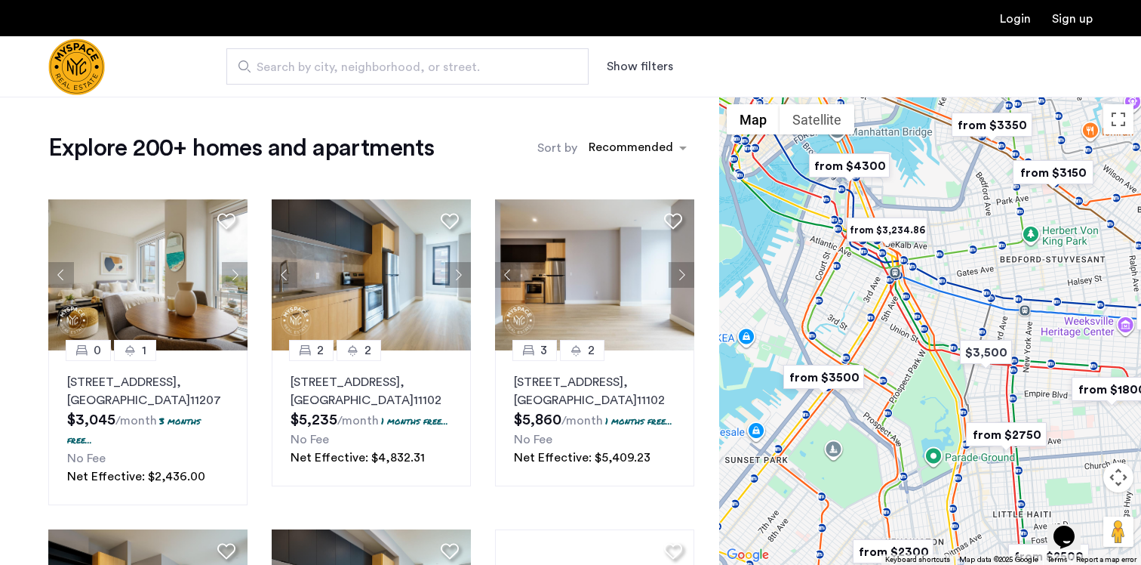
drag, startPoint x: 975, startPoint y: 313, endPoint x: 916, endPoint y: 318, distance: 59.1
click at [916, 318] on div at bounding box center [930, 331] width 422 height 468
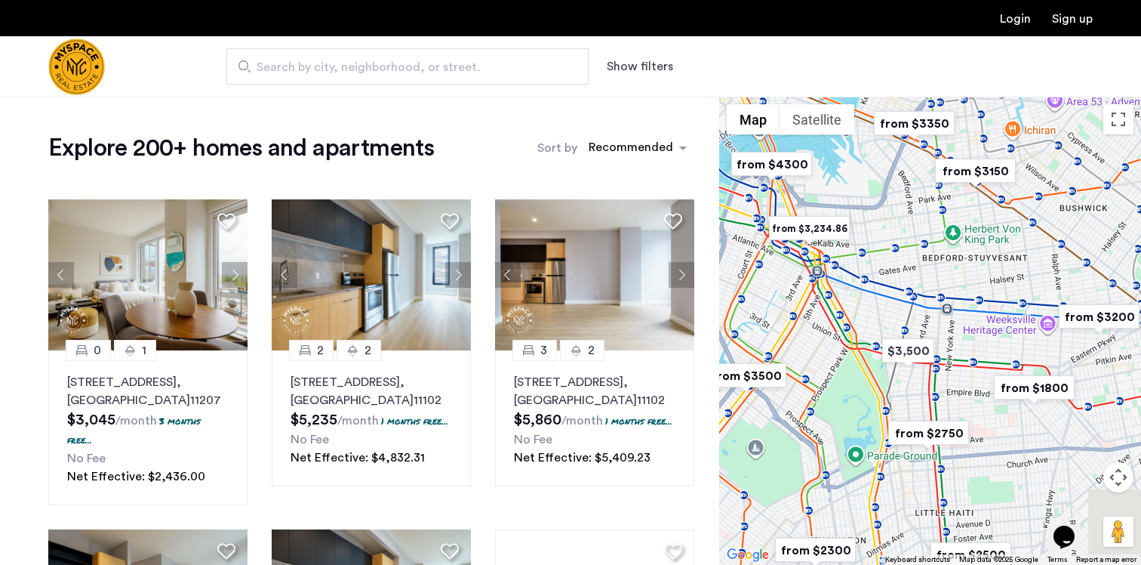
drag, startPoint x: 944, startPoint y: 382, endPoint x: 856, endPoint y: 369, distance: 89.2
click at [856, 370] on div at bounding box center [930, 331] width 422 height 468
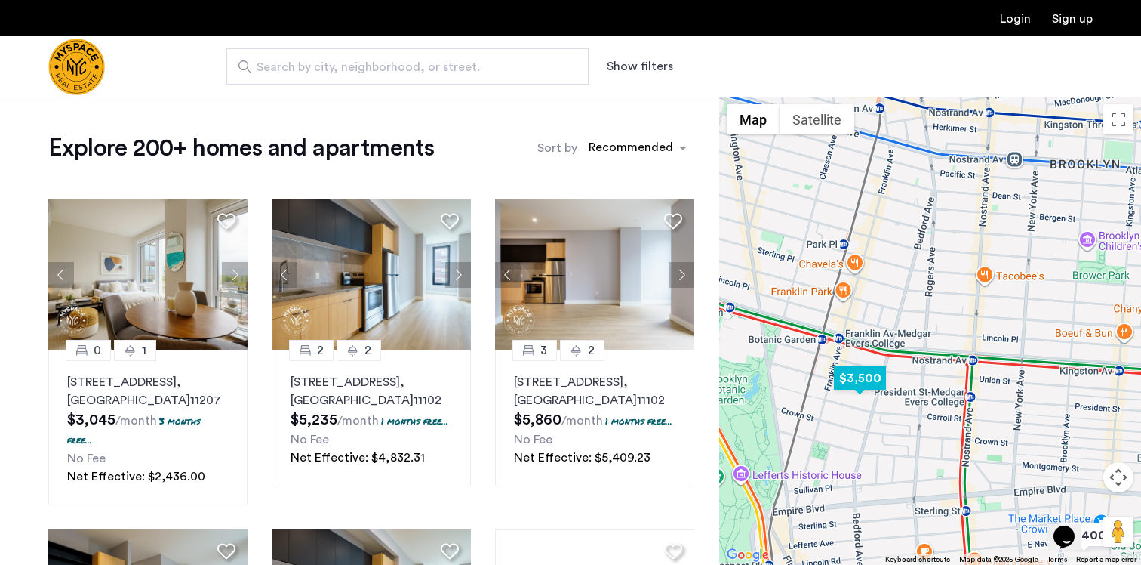
click at [863, 375] on img "$3,500" at bounding box center [860, 378] width 64 height 34
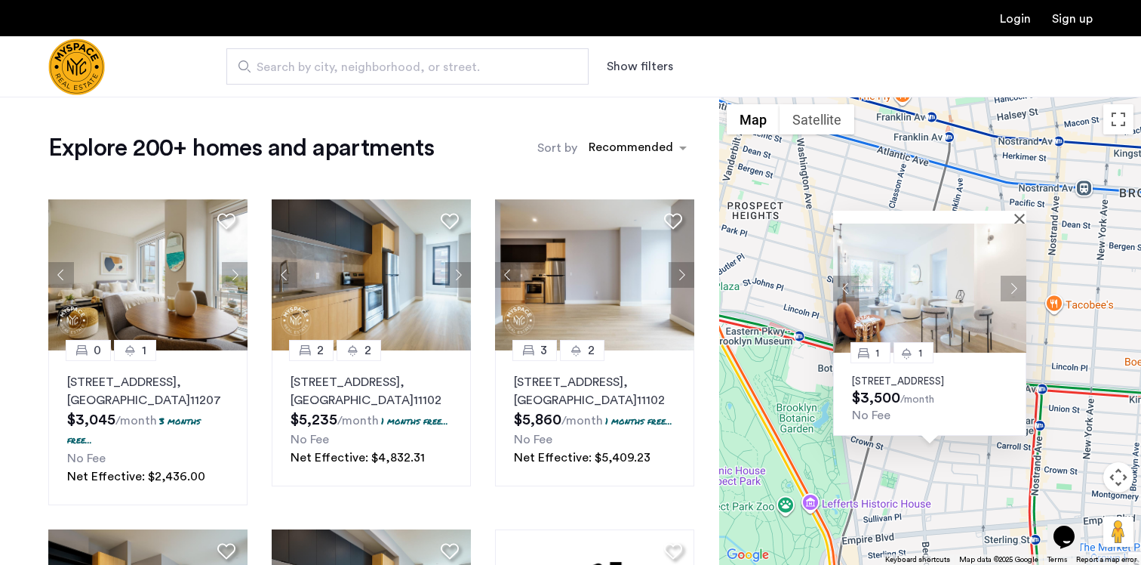
click at [941, 466] on div "1 1 1042 President Street, Unit 2B, Brooklyn, NY 11213 $3,500 /month No Fee" at bounding box center [930, 331] width 422 height 468
click at [1014, 211] on div at bounding box center [924, 217] width 183 height 13
click at [1023, 213] on button "Close" at bounding box center [1023, 218] width 11 height 11
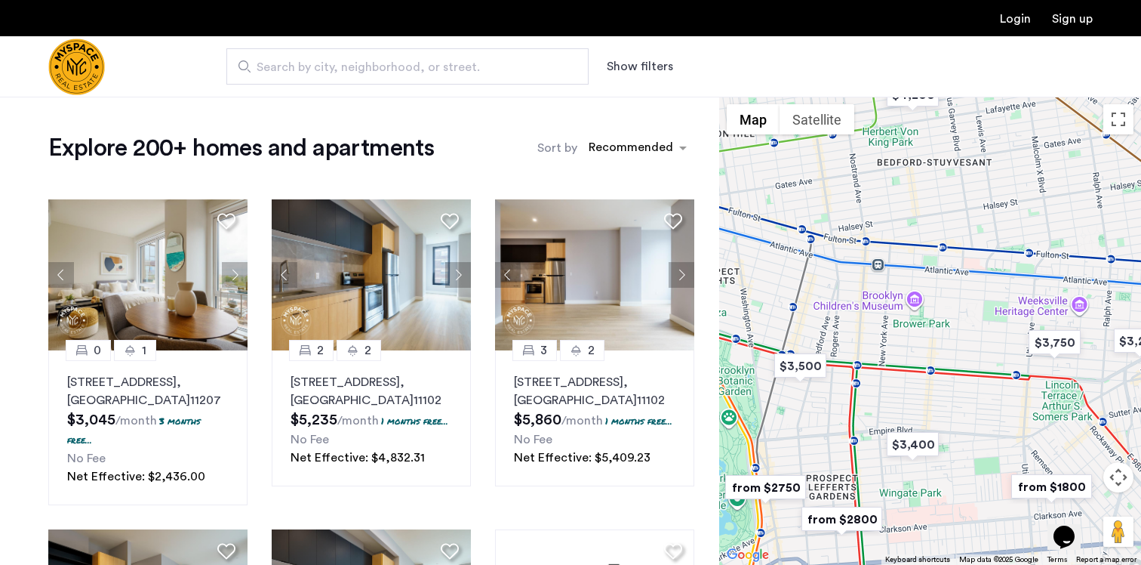
drag, startPoint x: 1000, startPoint y: 269, endPoint x: 829, endPoint y: 310, distance: 176.1
click at [829, 310] on div at bounding box center [930, 331] width 422 height 468
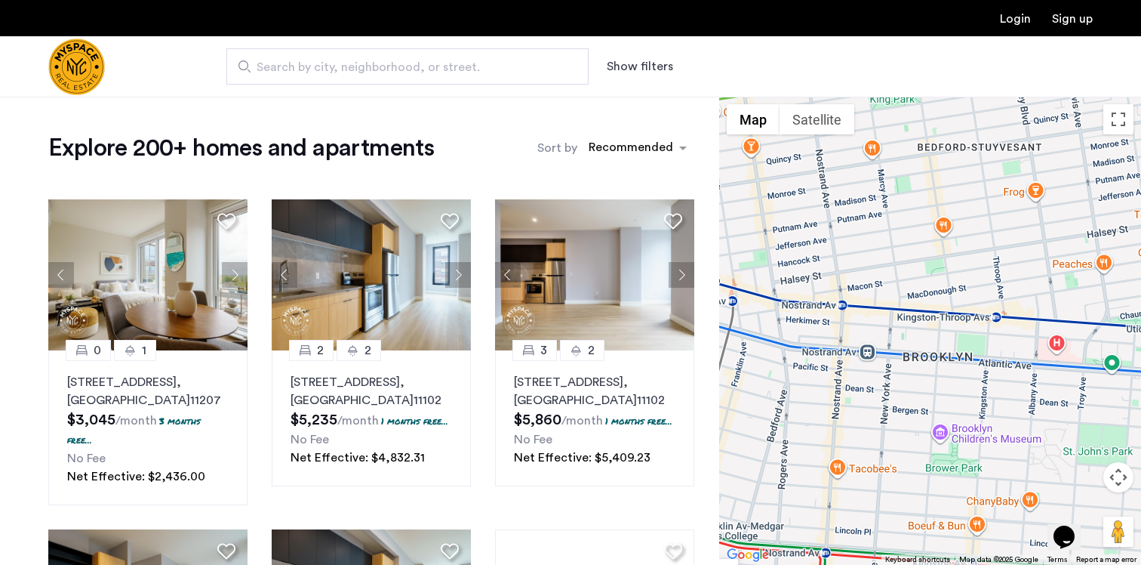
drag, startPoint x: 872, startPoint y: 244, endPoint x: 870, endPoint y: 297, distance: 52.9
click at [870, 297] on div at bounding box center [930, 331] width 422 height 468
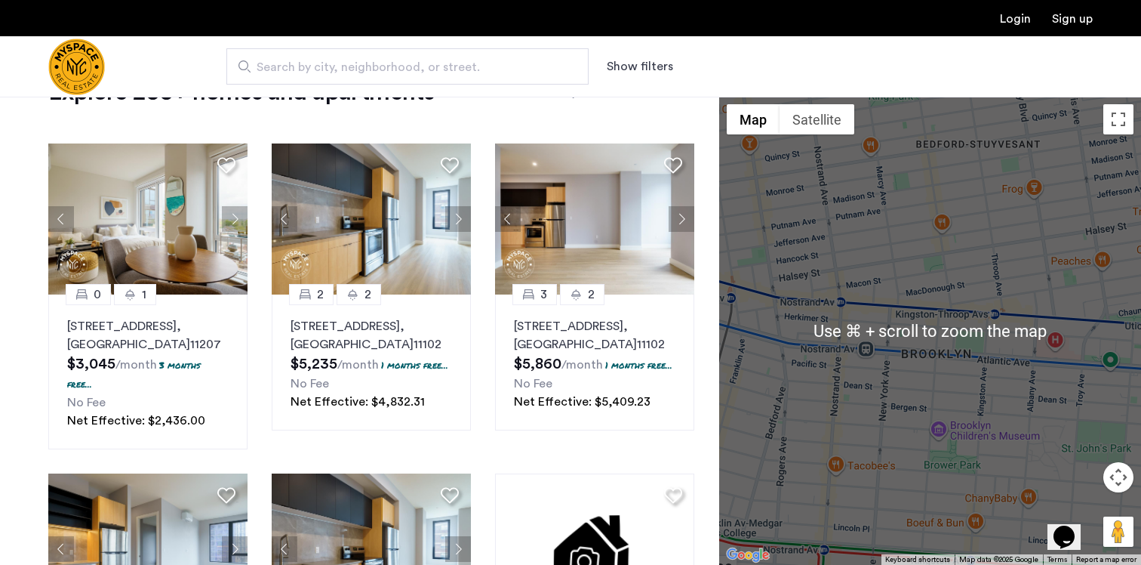
scroll to position [58, 0]
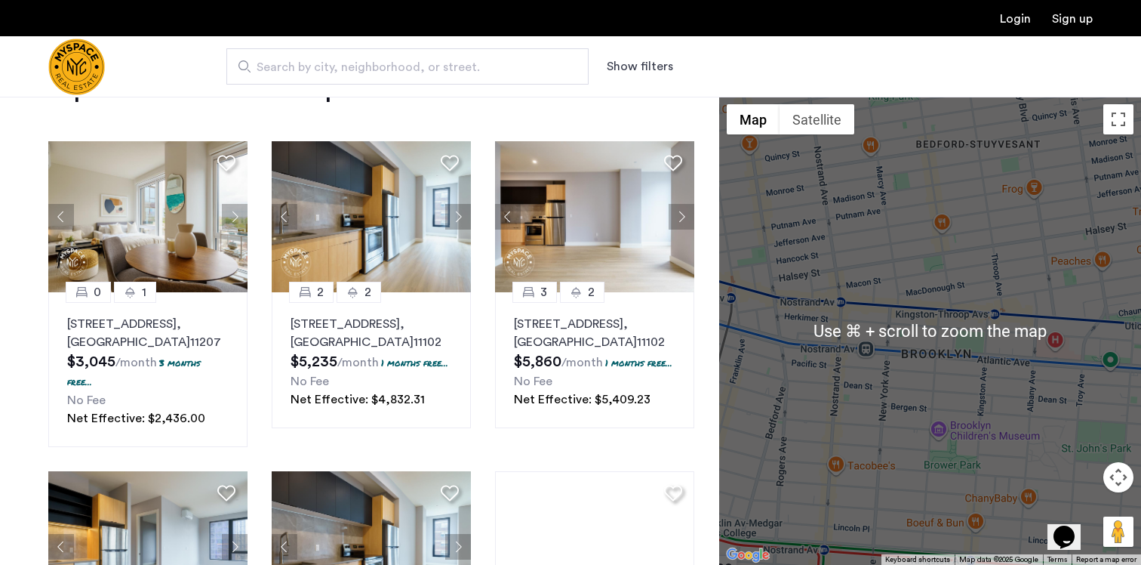
click at [937, 303] on div at bounding box center [930, 331] width 422 height 468
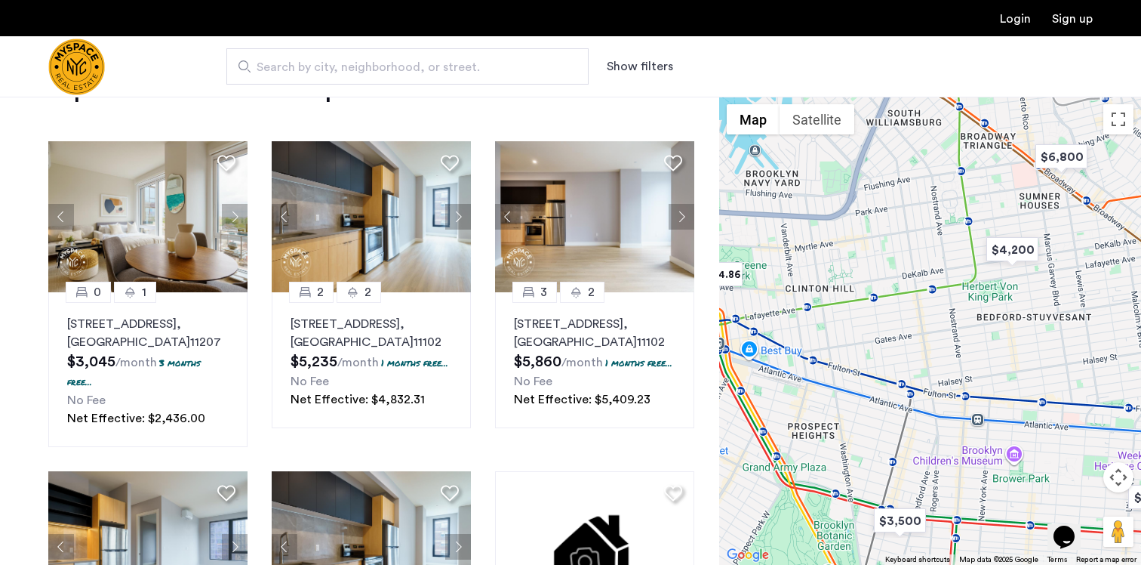
drag, startPoint x: 916, startPoint y: 249, endPoint x: 995, endPoint y: 346, distance: 125.0
click at [995, 346] on div at bounding box center [930, 331] width 422 height 468
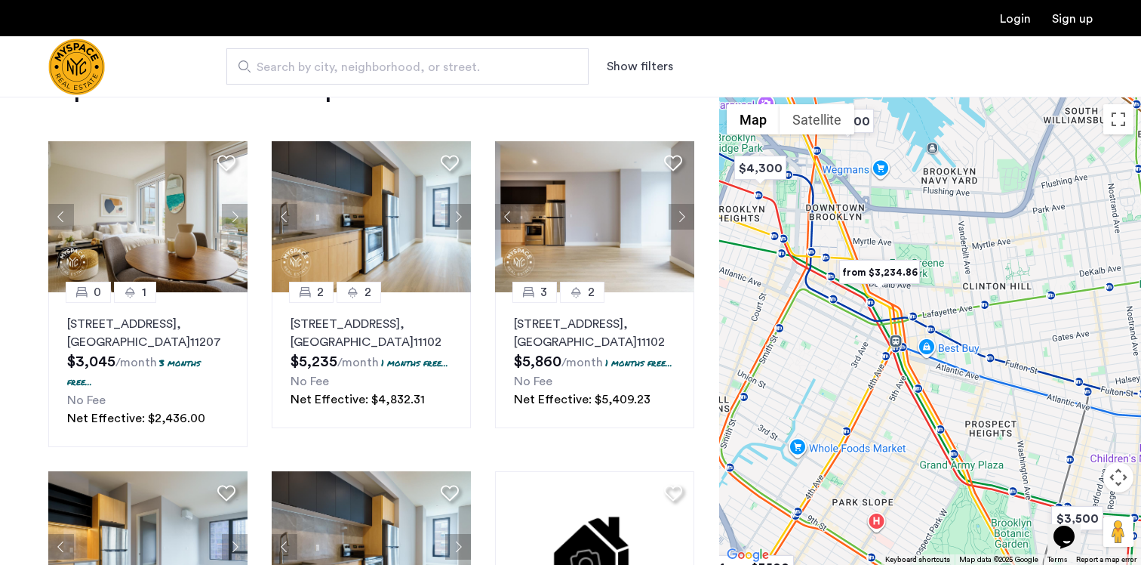
drag, startPoint x: 836, startPoint y: 393, endPoint x: 1016, endPoint y: 389, distance: 180.4
click at [1016, 390] on div at bounding box center [930, 331] width 422 height 468
click at [883, 270] on img "from $3,234.86" at bounding box center [879, 272] width 93 height 34
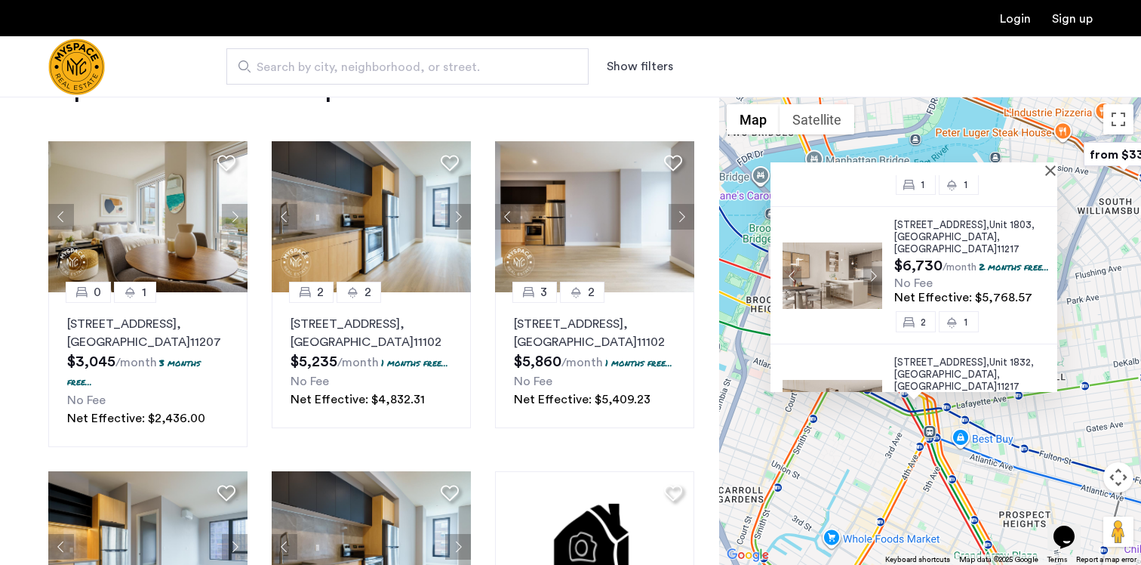
scroll to position [296, 0]
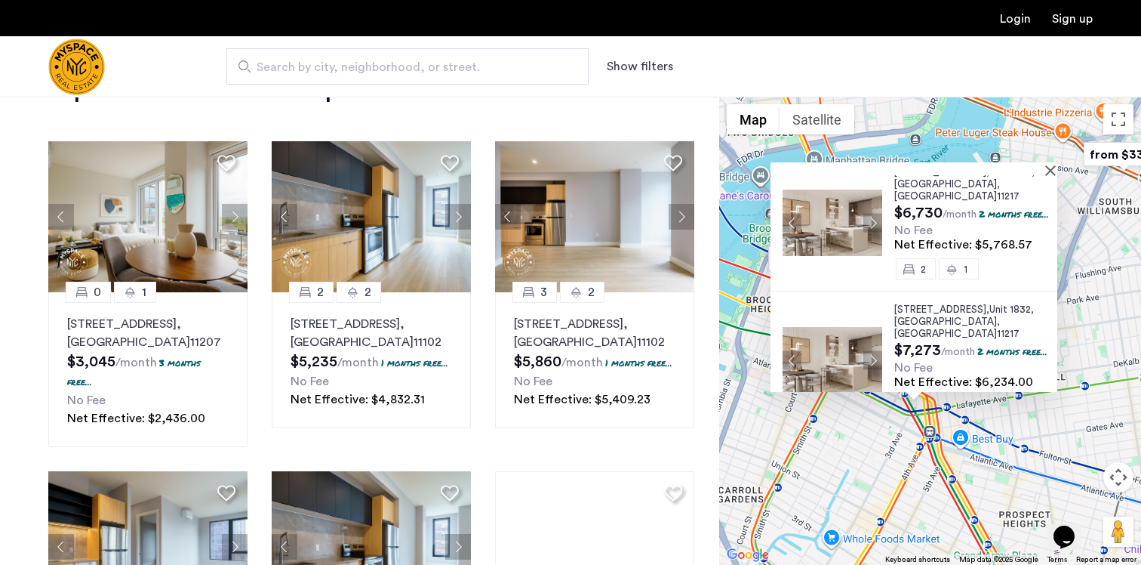
click at [811, 424] on div "20 Rockwell Place, Unit 1402, Brooklyn , NY 11217 $3,774 /month 2 months free..…" at bounding box center [930, 331] width 422 height 468
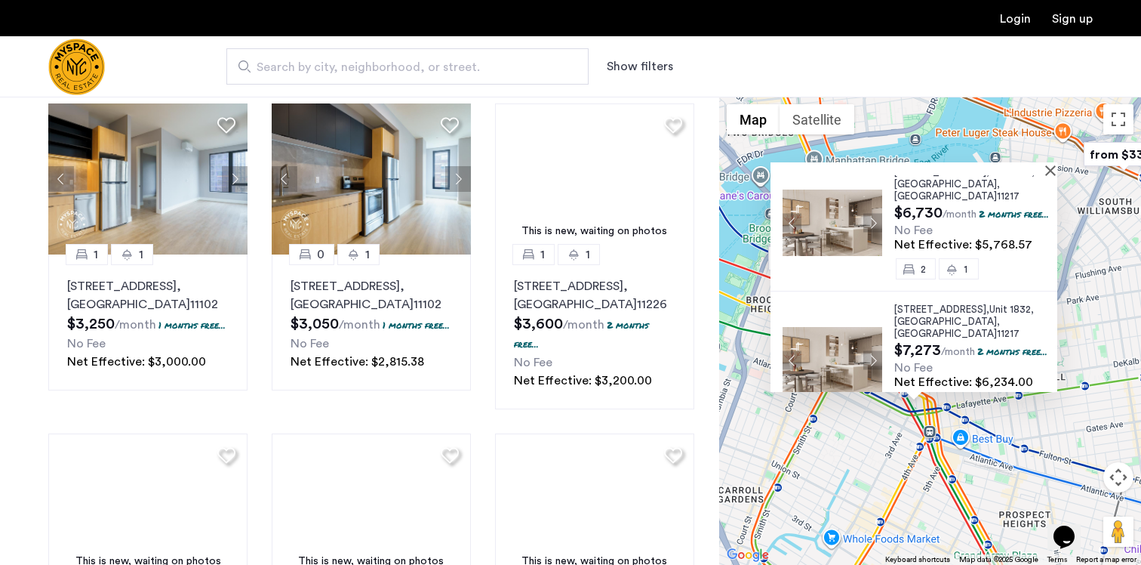
scroll to position [0, 0]
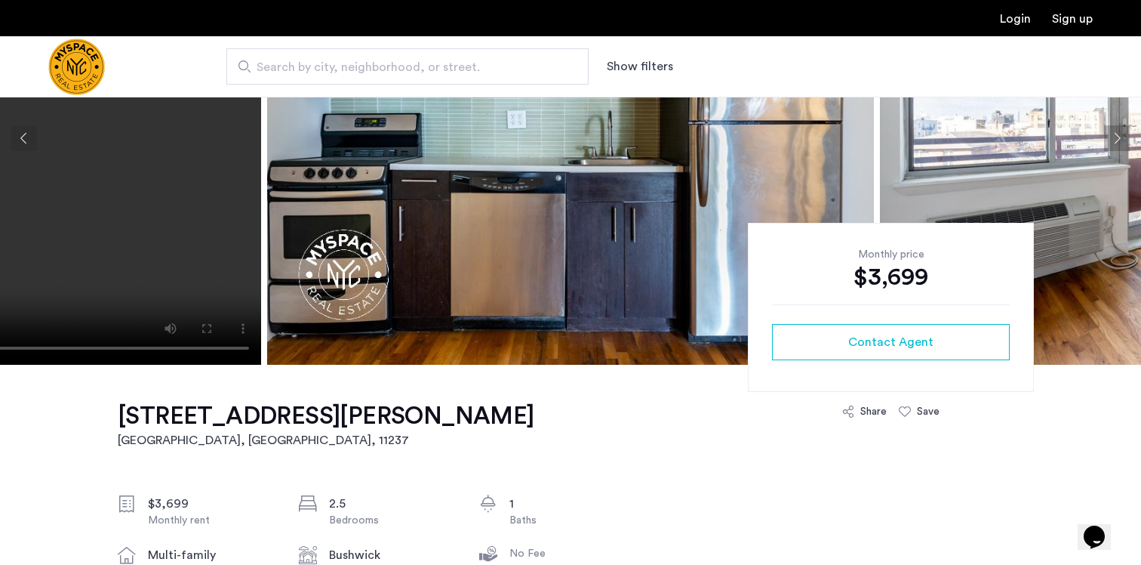
scroll to position [85, 0]
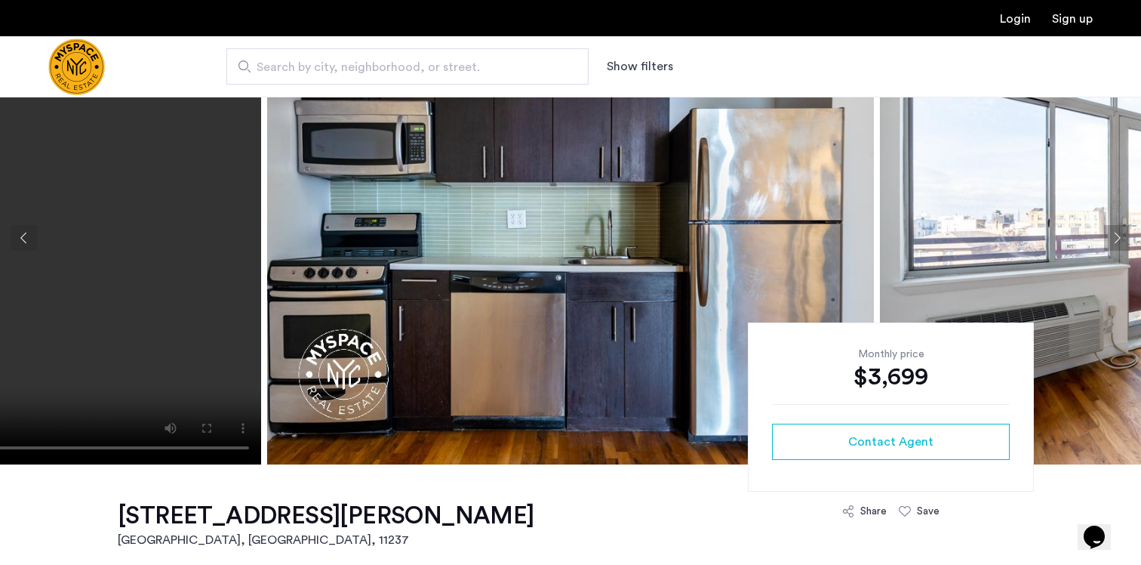
click at [1112, 238] on button "Next apartment" at bounding box center [1117, 238] width 26 height 26
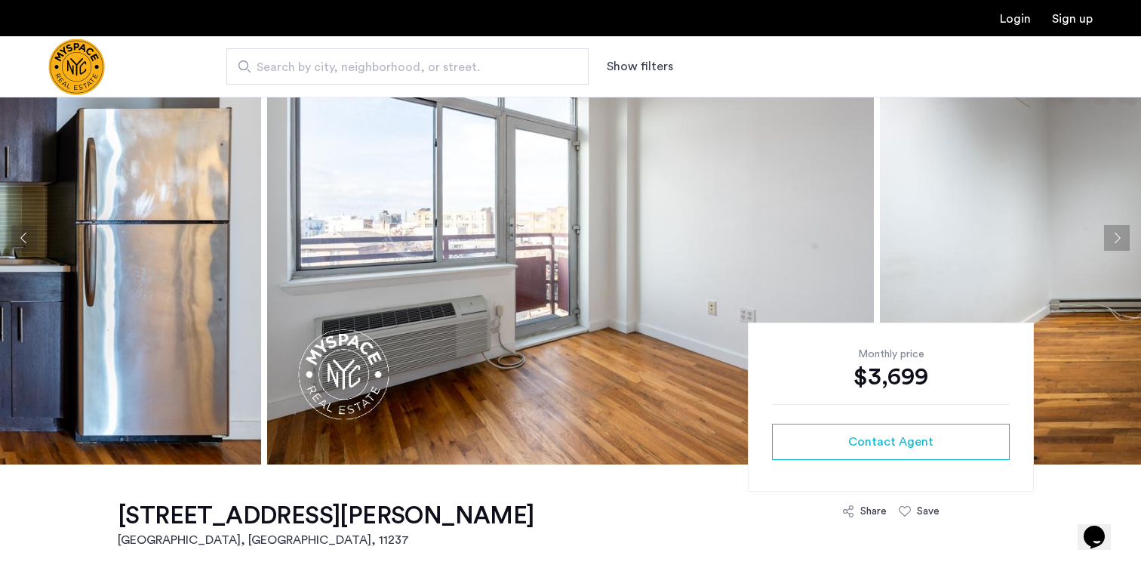
click at [1112, 238] on button "Next apartment" at bounding box center [1117, 238] width 26 height 26
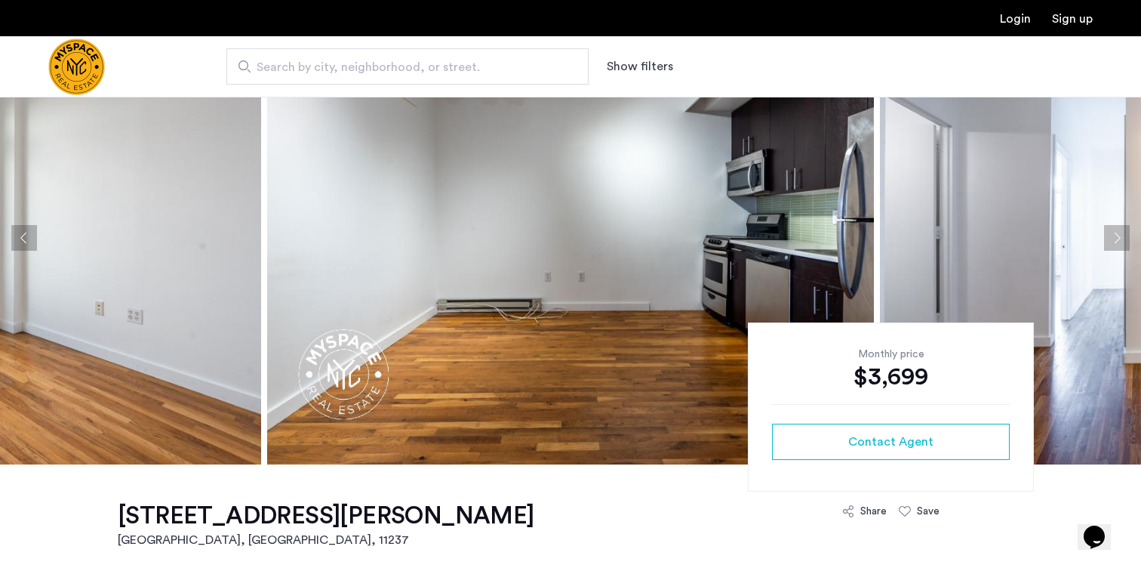
click at [1112, 238] on button "Next apartment" at bounding box center [1117, 238] width 26 height 26
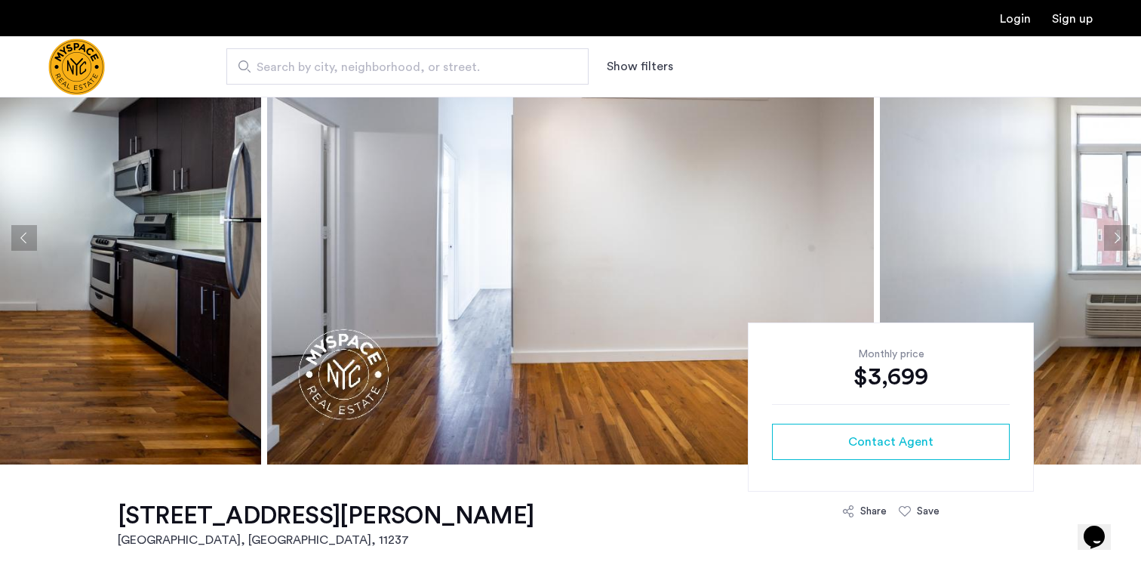
click at [1112, 238] on button "Next apartment" at bounding box center [1117, 238] width 26 height 26
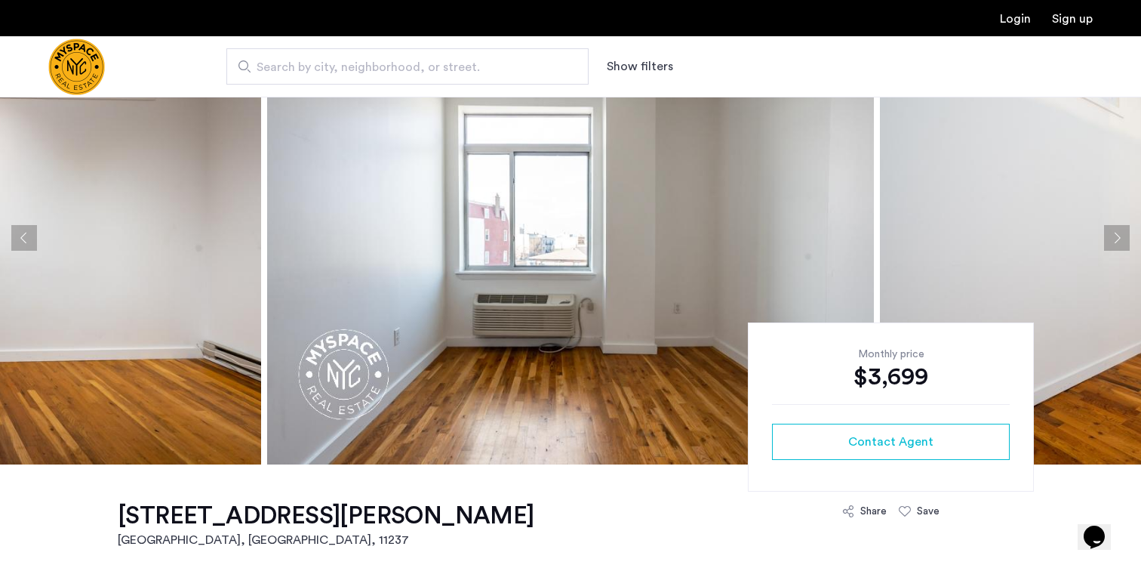
click at [1112, 238] on button "Next apartment" at bounding box center [1117, 238] width 26 height 26
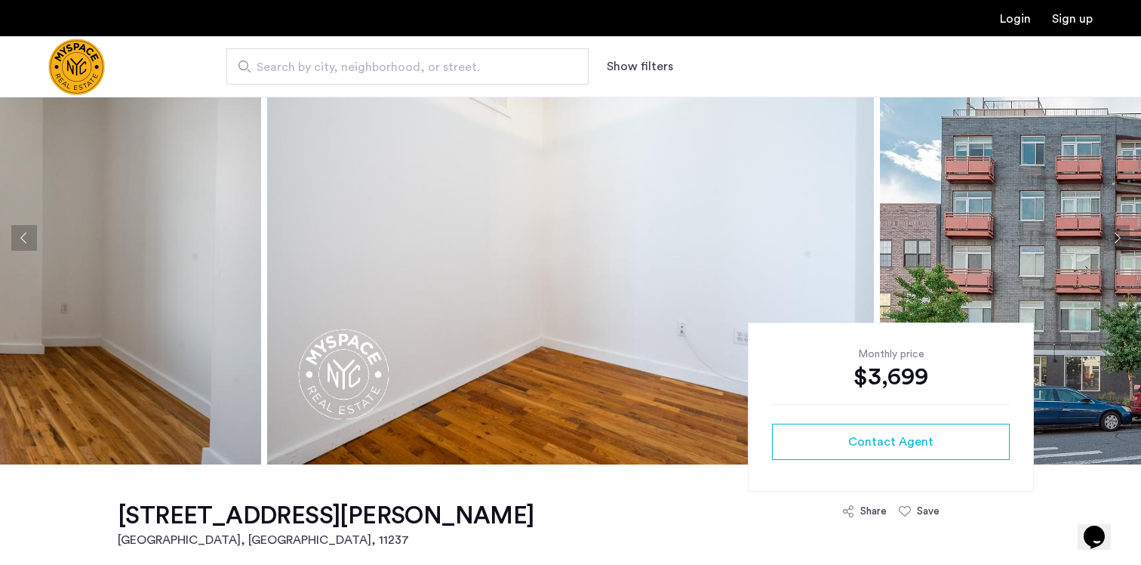
click at [1112, 238] on button "Next apartment" at bounding box center [1117, 238] width 26 height 26
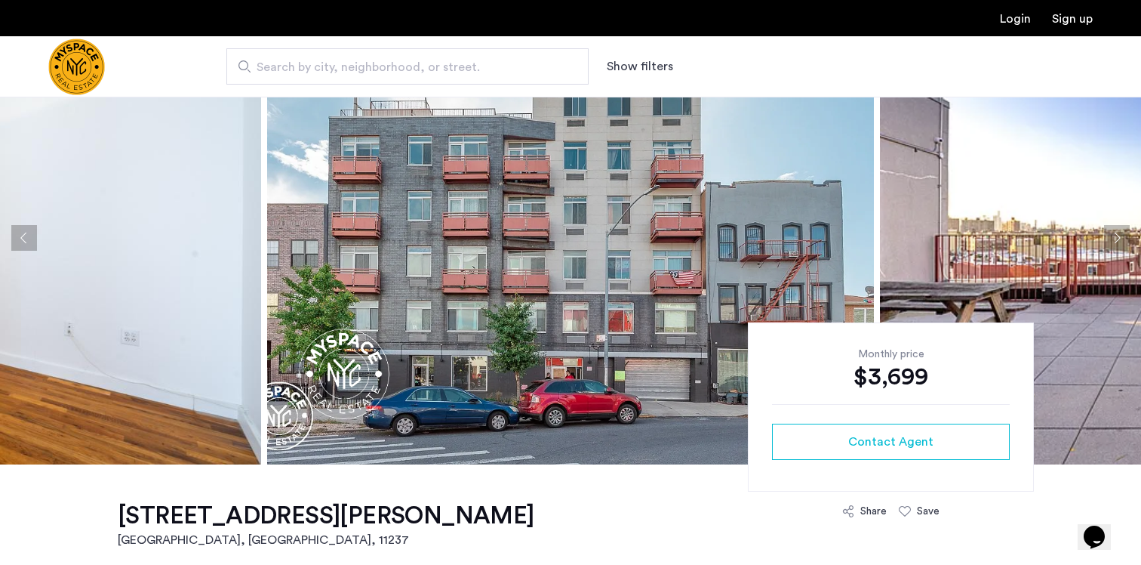
click at [1112, 238] on button "Next apartment" at bounding box center [1117, 238] width 26 height 26
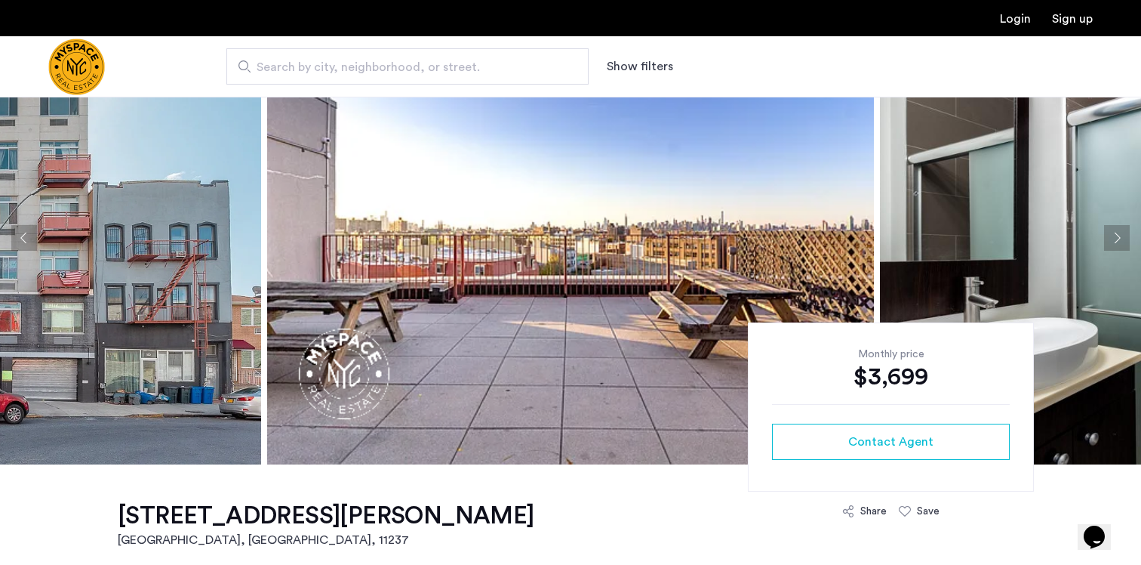
click at [1112, 238] on button "Next apartment" at bounding box center [1117, 238] width 26 height 26
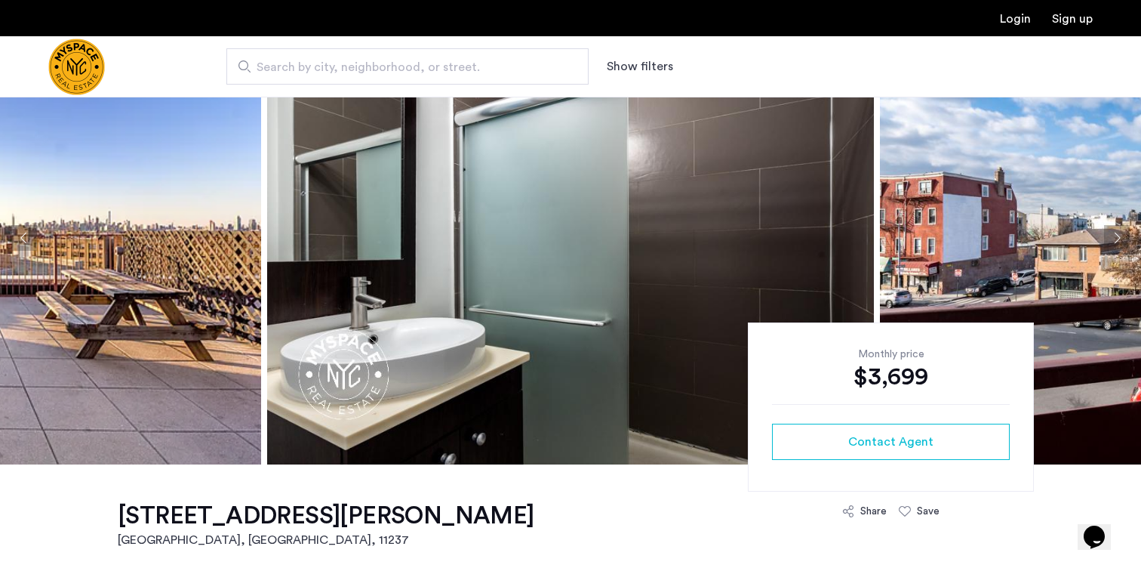
click at [1111, 240] on button "Next apartment" at bounding box center [1117, 238] width 26 height 26
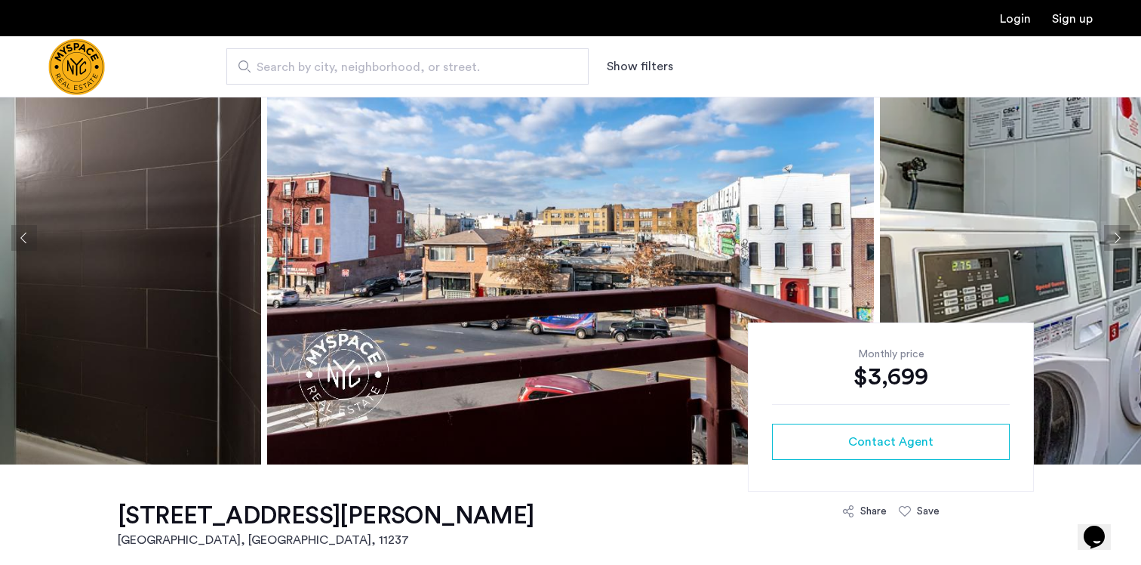
click at [1111, 240] on button "Next apartment" at bounding box center [1117, 238] width 26 height 26
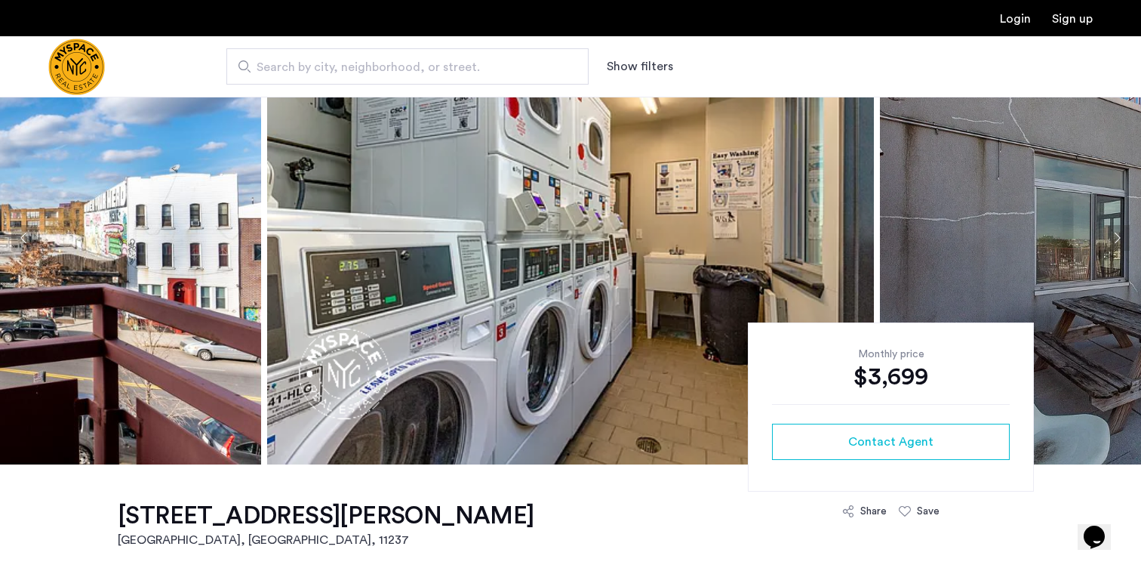
click at [1111, 240] on button "Next apartment" at bounding box center [1117, 238] width 26 height 26
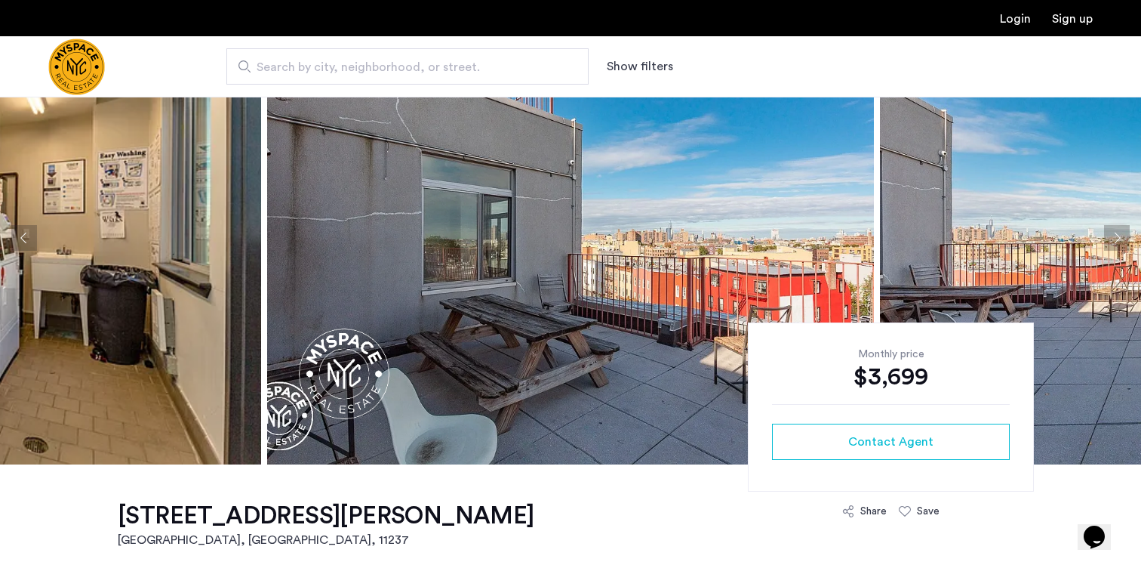
click at [1109, 237] on button "Next apartment" at bounding box center [1117, 238] width 26 height 26
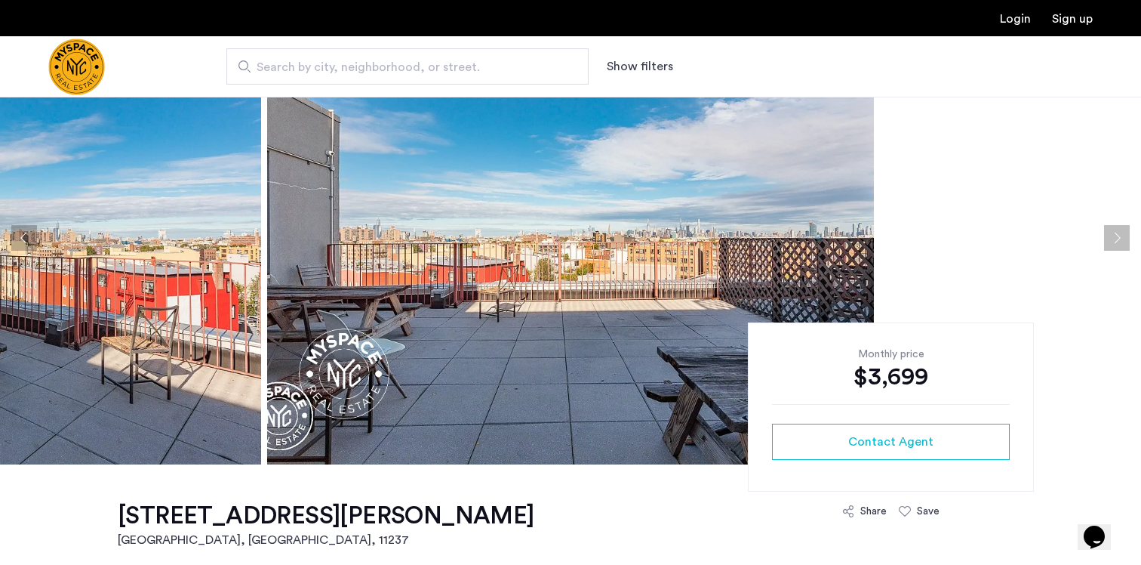
click at [1109, 237] on button "Next apartment" at bounding box center [1117, 238] width 26 height 26
